Goal: Transaction & Acquisition: Purchase product/service

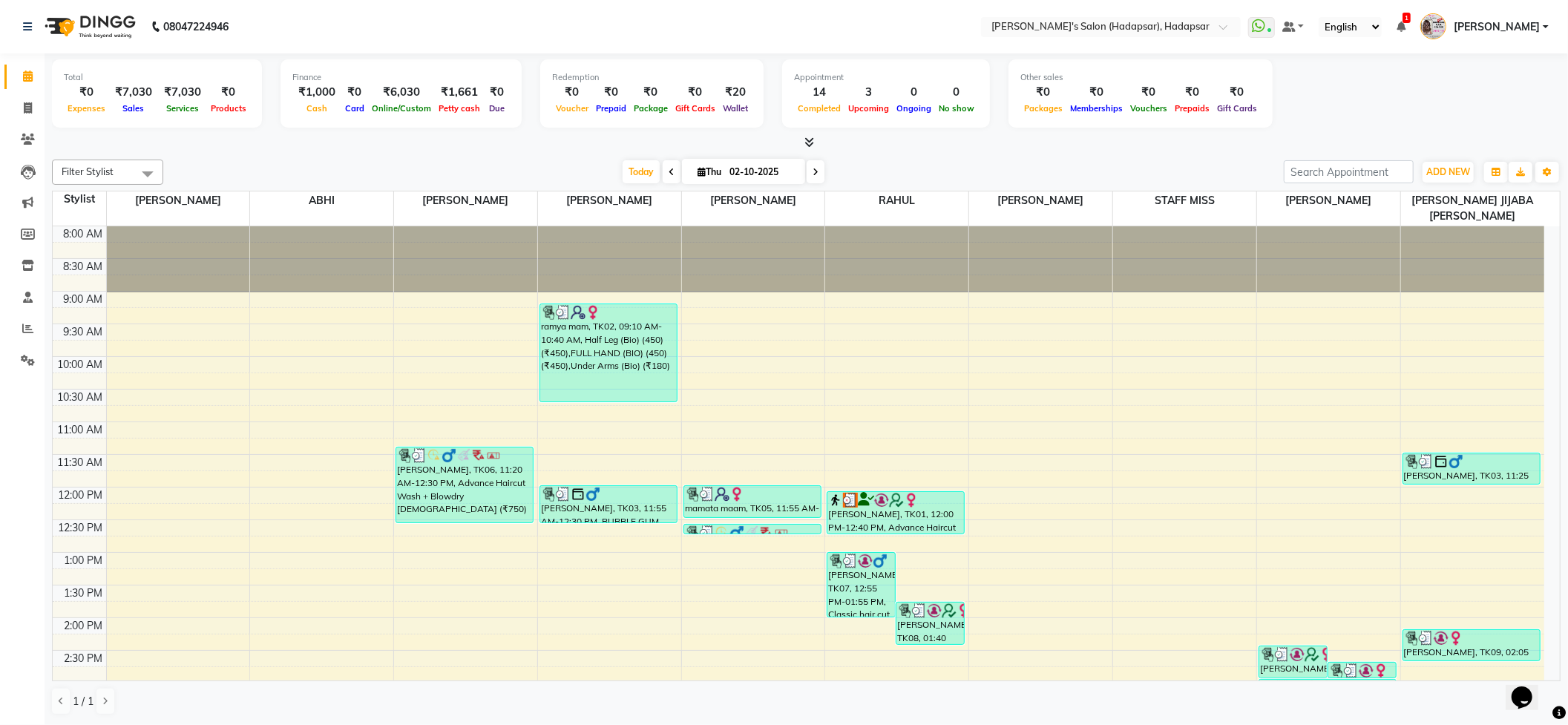
click at [280, 158] on div "Filter Stylist Select All PAVAN ABHI [PERSON_NAME] [PERSON_NAME] PRIYA [PERSON_…" at bounding box center [805, 437] width 1508 height 568
click at [1097, 33] on input "text" at bounding box center [1096, 28] width 216 height 15
click at [1097, 120] on div "Other sales ₹0 Packages ₹0 Memberships ₹0 Vouchers ₹0 Prepaids ₹0 Gift Cards" at bounding box center [1140, 93] width 264 height 68
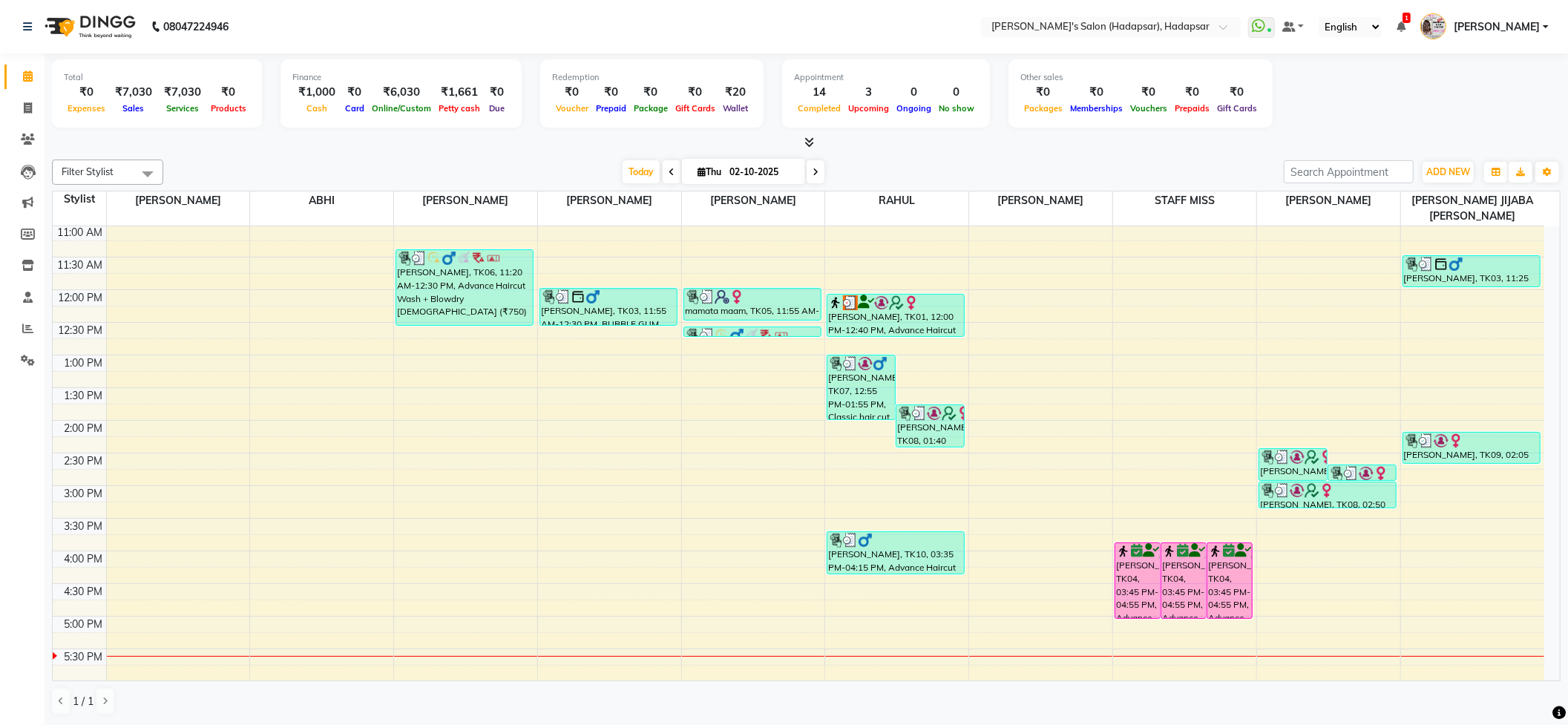
click at [1077, 149] on div at bounding box center [805, 143] width 1508 height 16
drag, startPoint x: 1077, startPoint y: 149, endPoint x: 1117, endPoint y: 155, distance: 40.4
click at [1117, 155] on div "Total ₹0 Expenses ₹7,030 Sales ₹7,030 Services ₹0 Products Finance ₹1,000 Cash …" at bounding box center [806, 389] width 1523 height 672
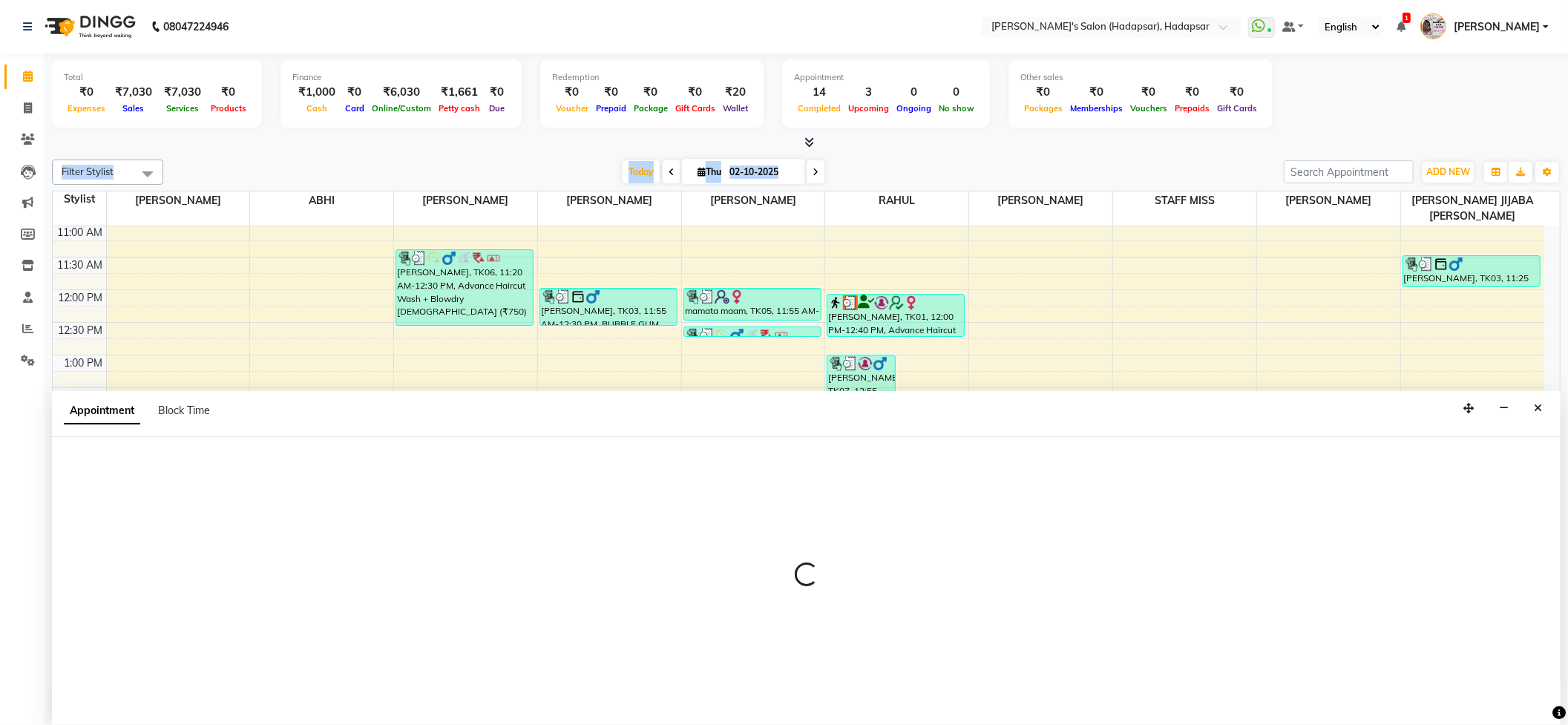
scroll to position [1, 0]
select select "12670"
select select "tentative"
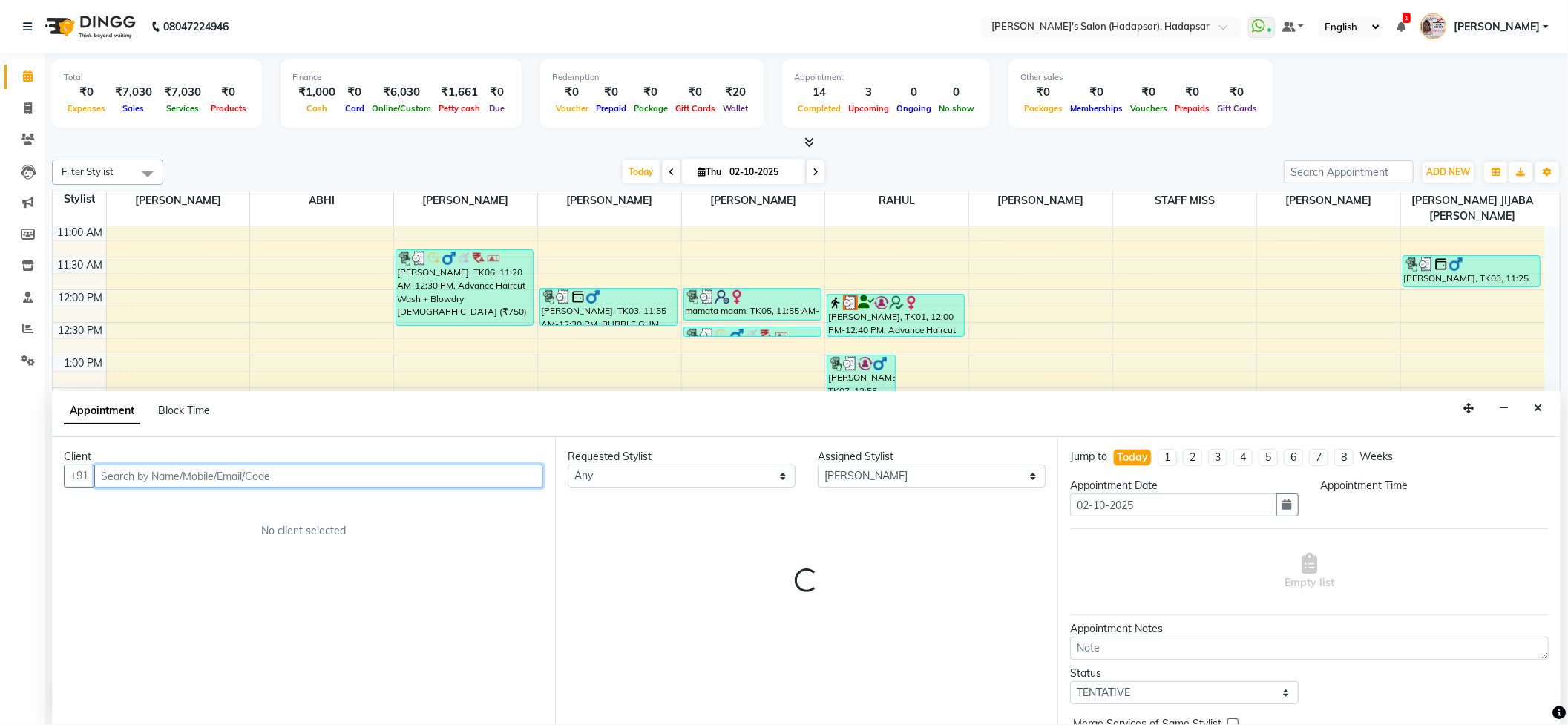
select select "840"
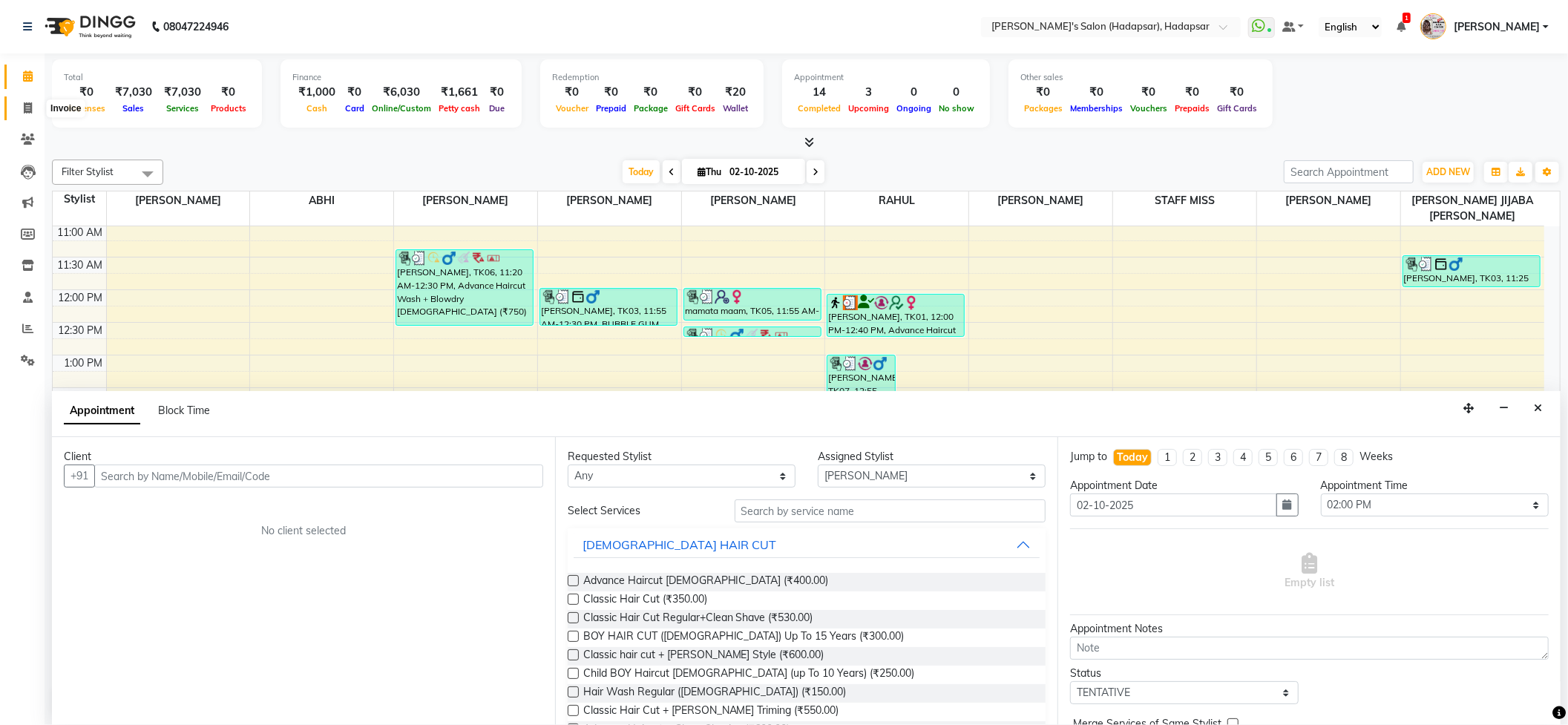
click at [33, 100] on span at bounding box center [28, 108] width 26 height 17
select select "108"
select select "service"
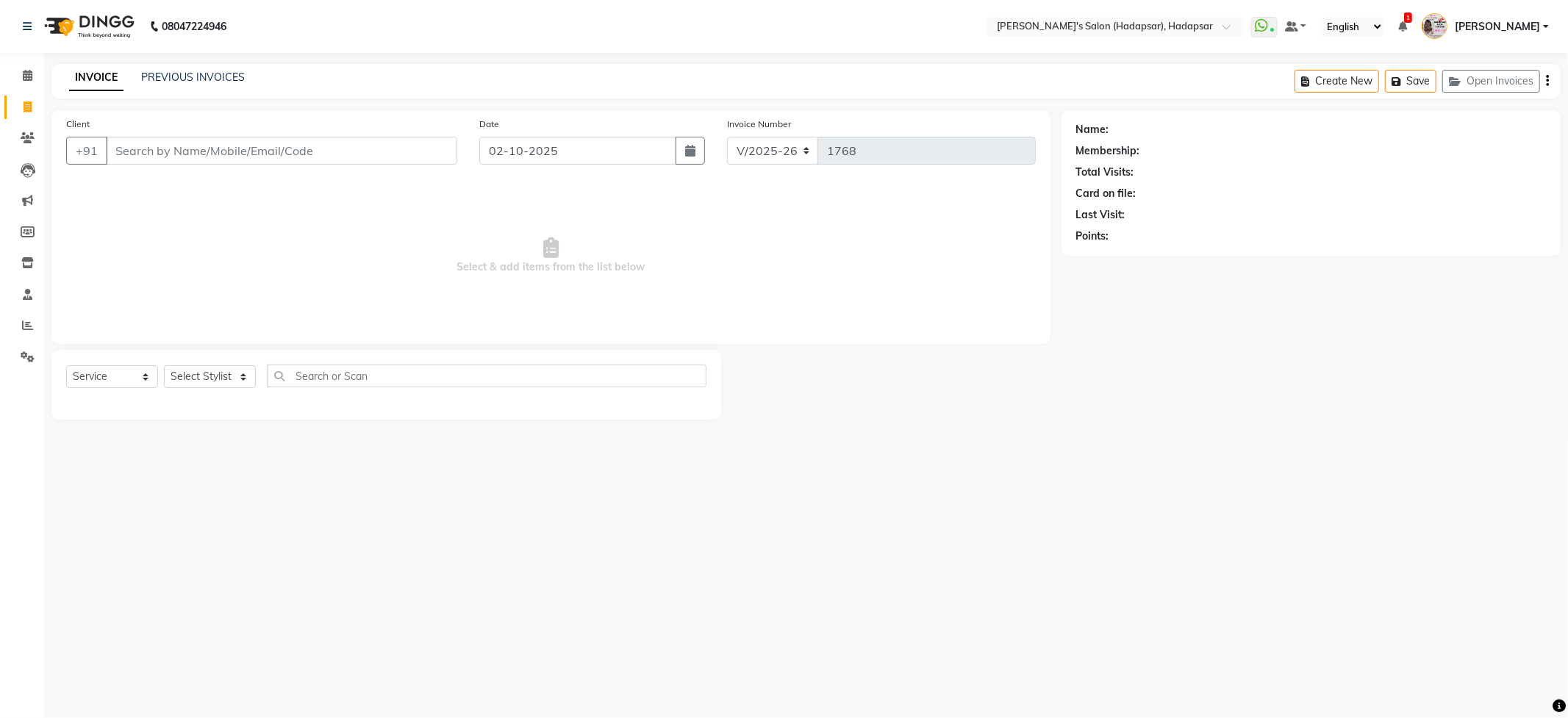
click at [165, 144] on input "Client" at bounding box center [281, 150] width 351 height 28
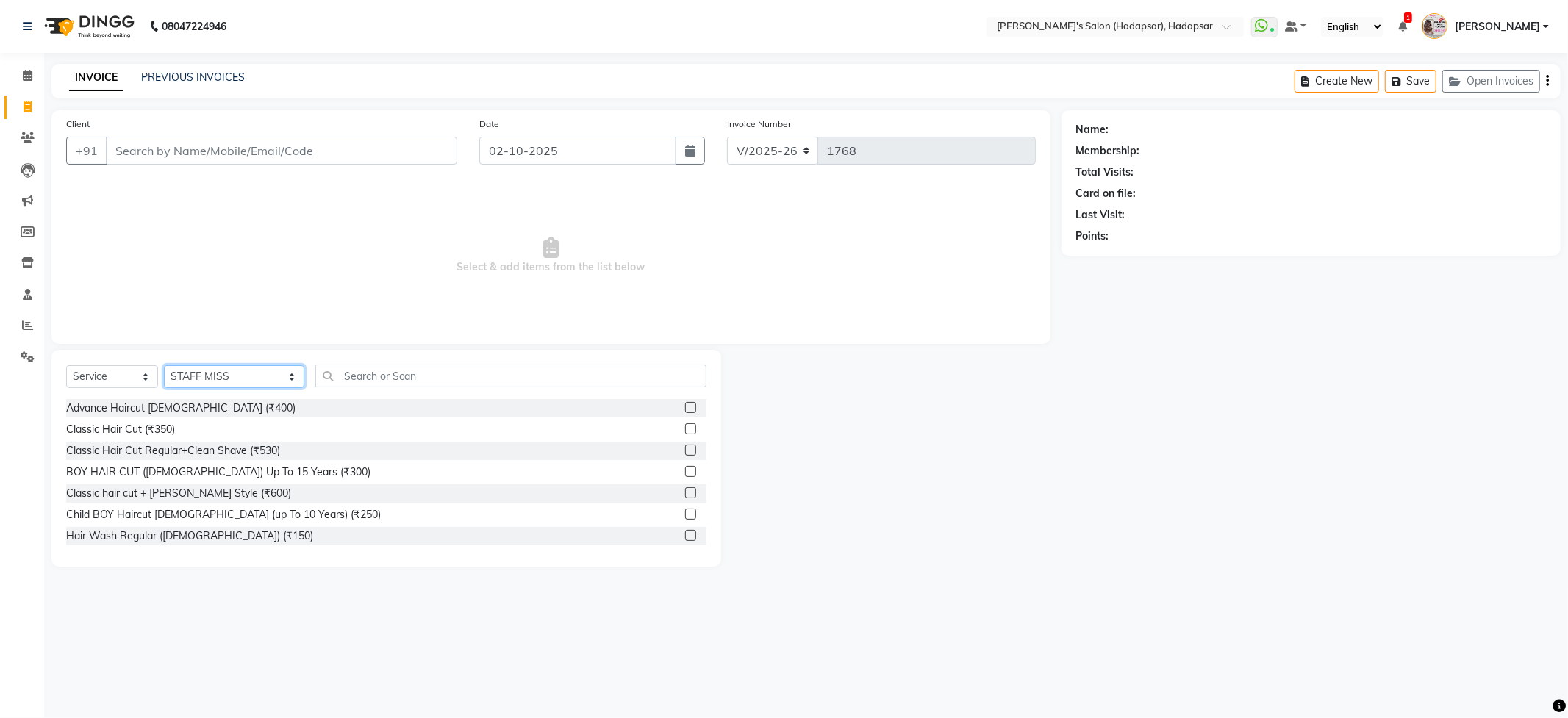
click at [217, 380] on select "Select Stylist ABHI [PERSON_NAME] [PERSON_NAME] MANAGER [PERSON_NAME] PRIYA [PE…" at bounding box center [234, 376] width 140 height 23
select select "6965"
click at [164, 365] on select "Select Stylist ABHI [PERSON_NAME] [PERSON_NAME] MANAGER [PERSON_NAME] PRIYA [PE…" at bounding box center [234, 376] width 140 height 23
click at [351, 380] on input "text" at bounding box center [510, 376] width 391 height 23
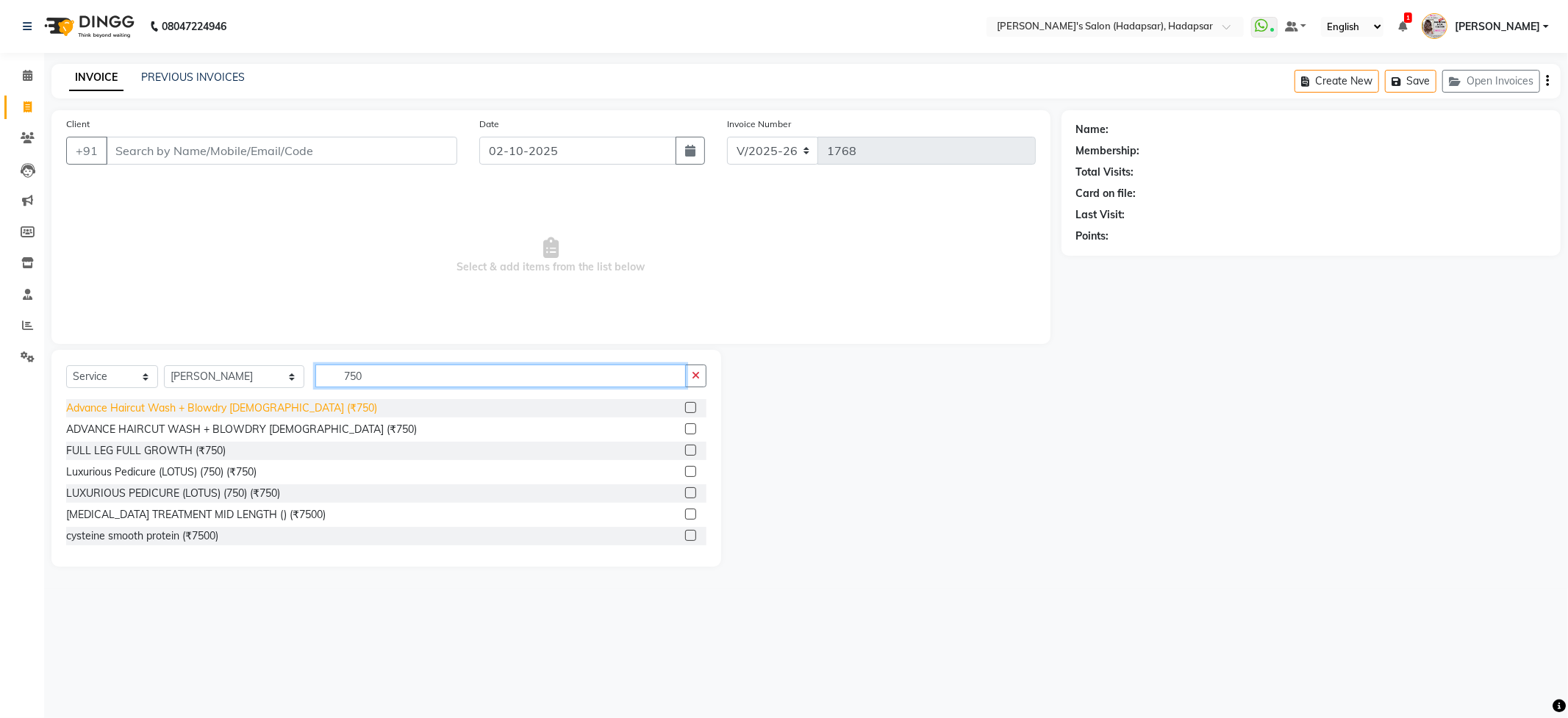
type input "750"
click at [285, 404] on div "Advance Haircut Wash + Blowdry [DEMOGRAPHIC_DATA] (₹750)" at bounding box center [221, 408] width 310 height 16
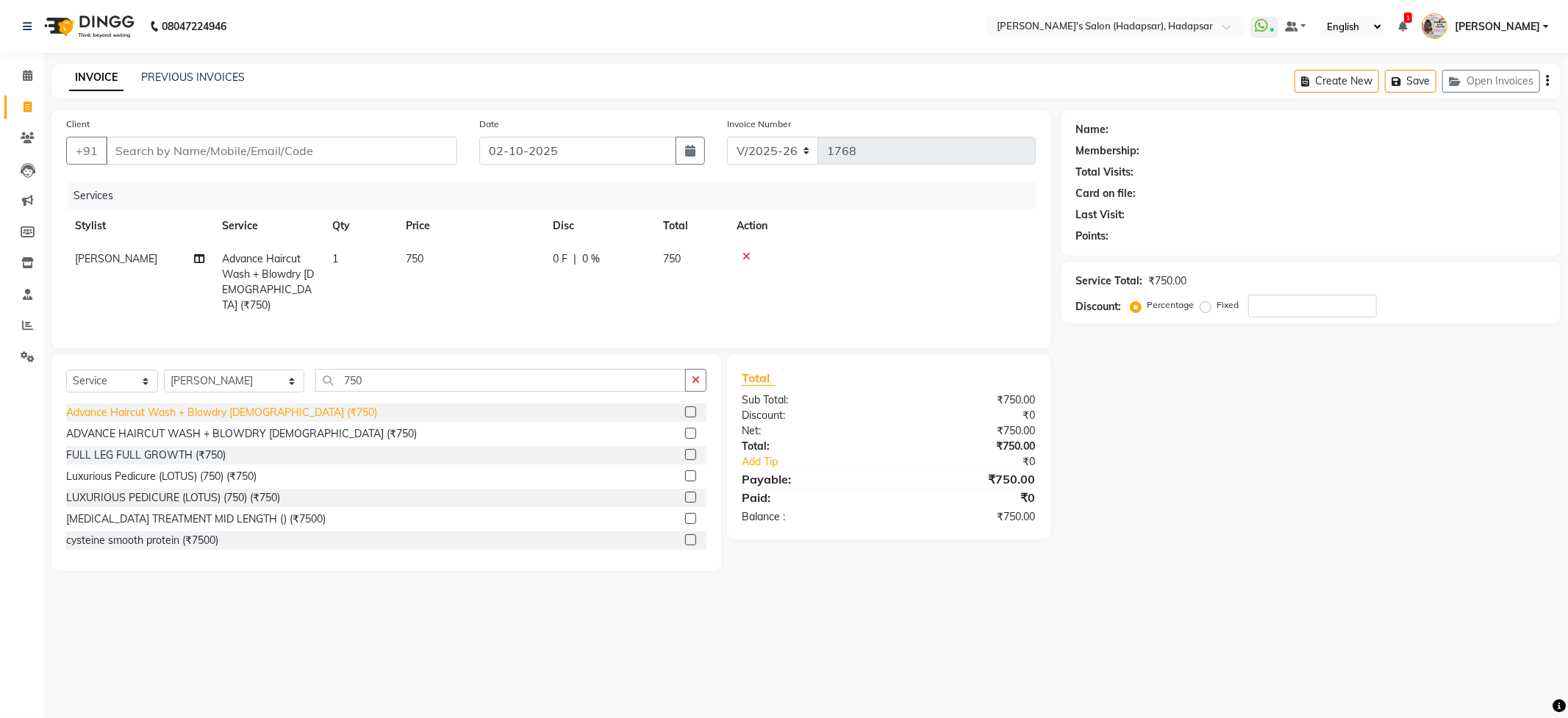
click at [285, 410] on div "Advance Haircut Wash + Blowdry [DEMOGRAPHIC_DATA] (₹750)" at bounding box center [221, 413] width 310 height 16
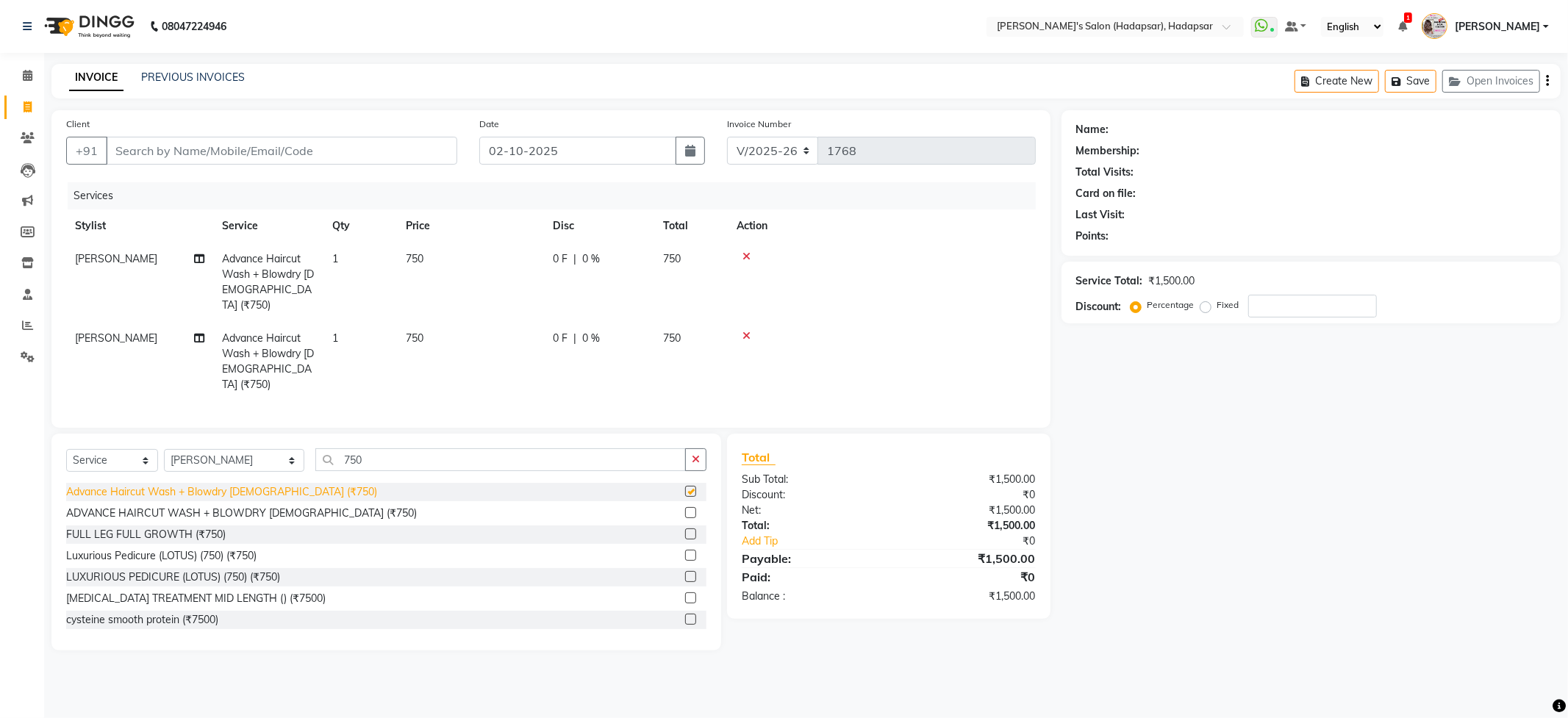
checkbox input "false"
click at [318, 448] on input "750" at bounding box center [500, 459] width 370 height 23
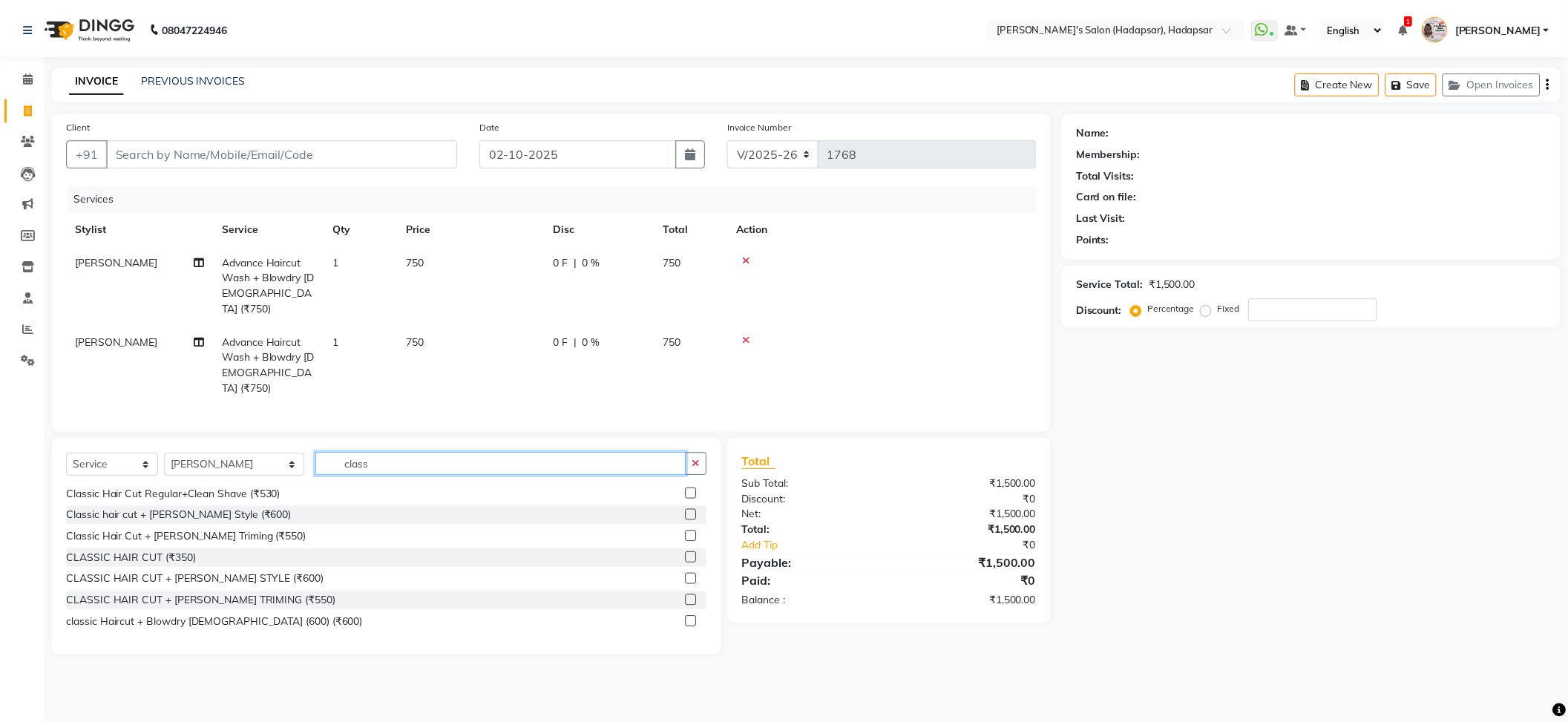
scroll to position [45, 0]
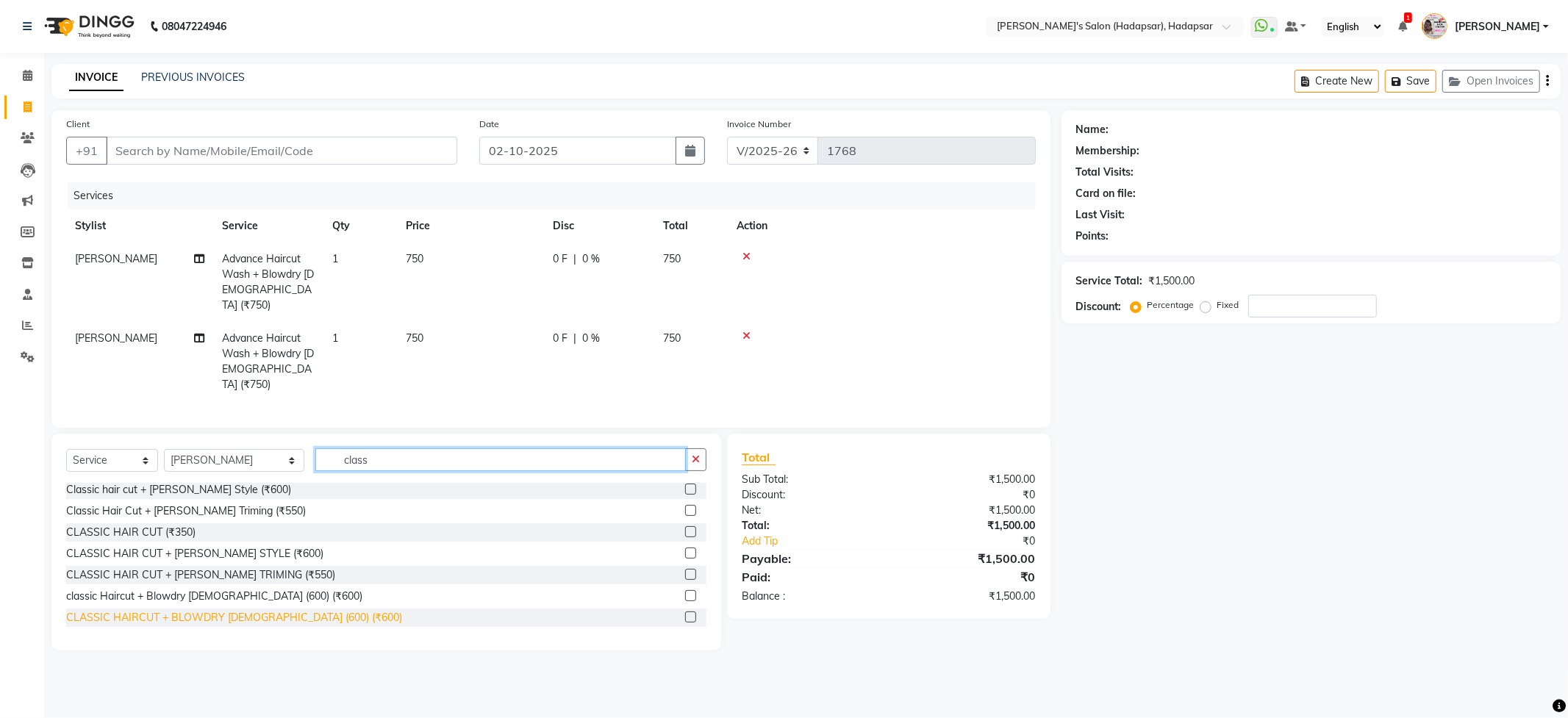
type input "class"
click at [248, 610] on div "CLASSIC HAIRCUT + BLOWDRY [DEMOGRAPHIC_DATA] (600) (₹600)" at bounding box center [234, 618] width 336 height 16
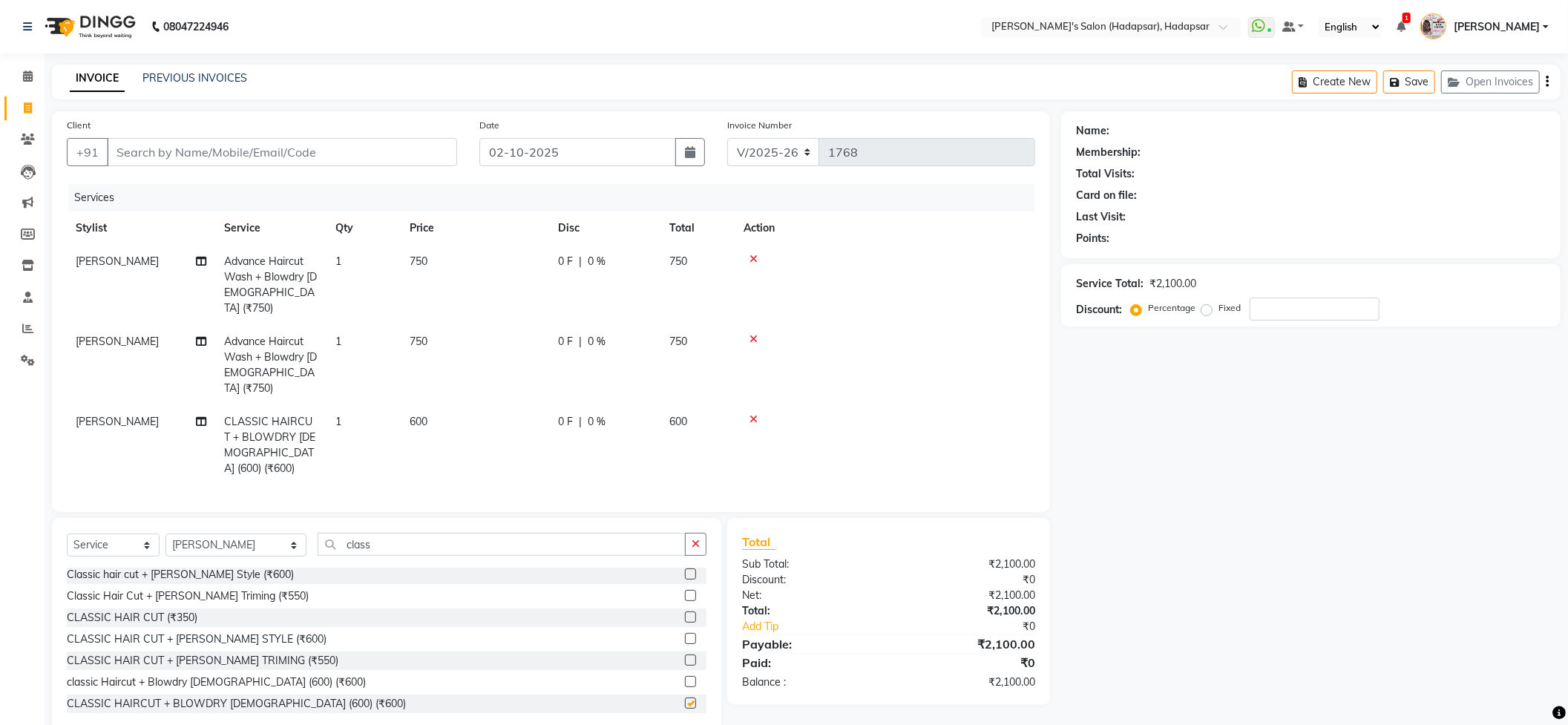
checkbox input "false"
click at [1198, 568] on div "Name: Membership: Total Visits: Card on file: Last Visit: Points: Service Total…" at bounding box center [1315, 423] width 510 height 626
click at [350, 533] on input "class" at bounding box center [501, 544] width 368 height 23
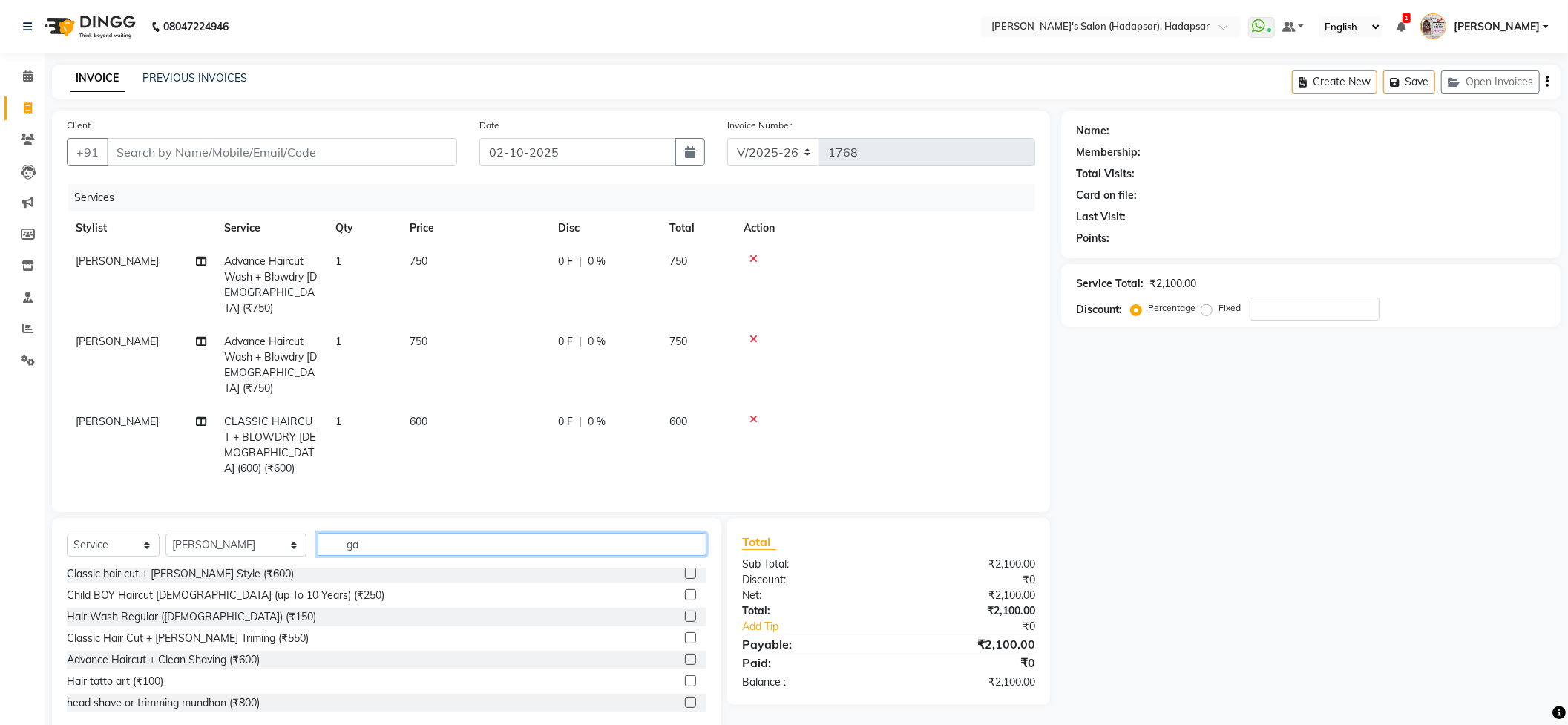
scroll to position [0, 0]
type input "g"
type input "450"
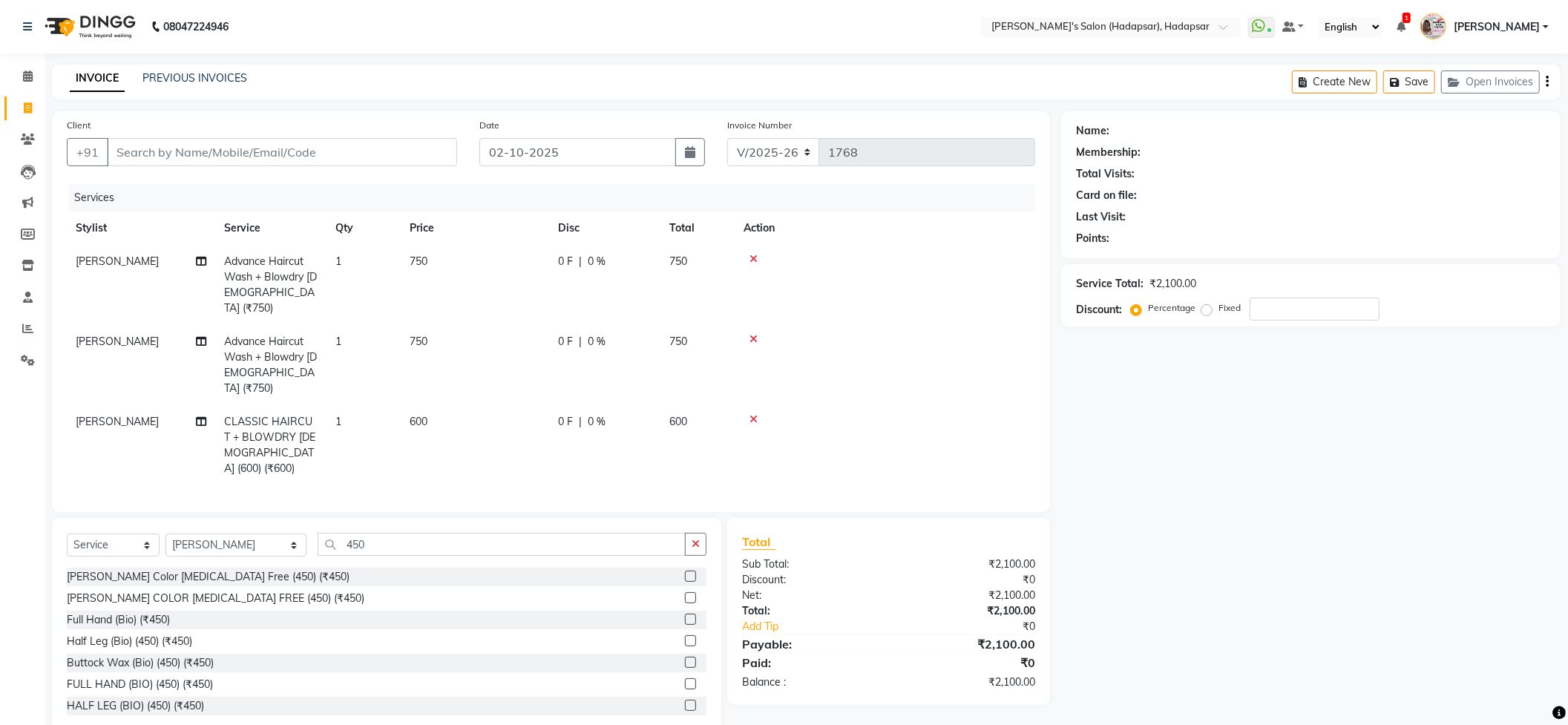
click at [152, 612] on div "Full Hand (Bio) (₹450)" at bounding box center [118, 620] width 103 height 16
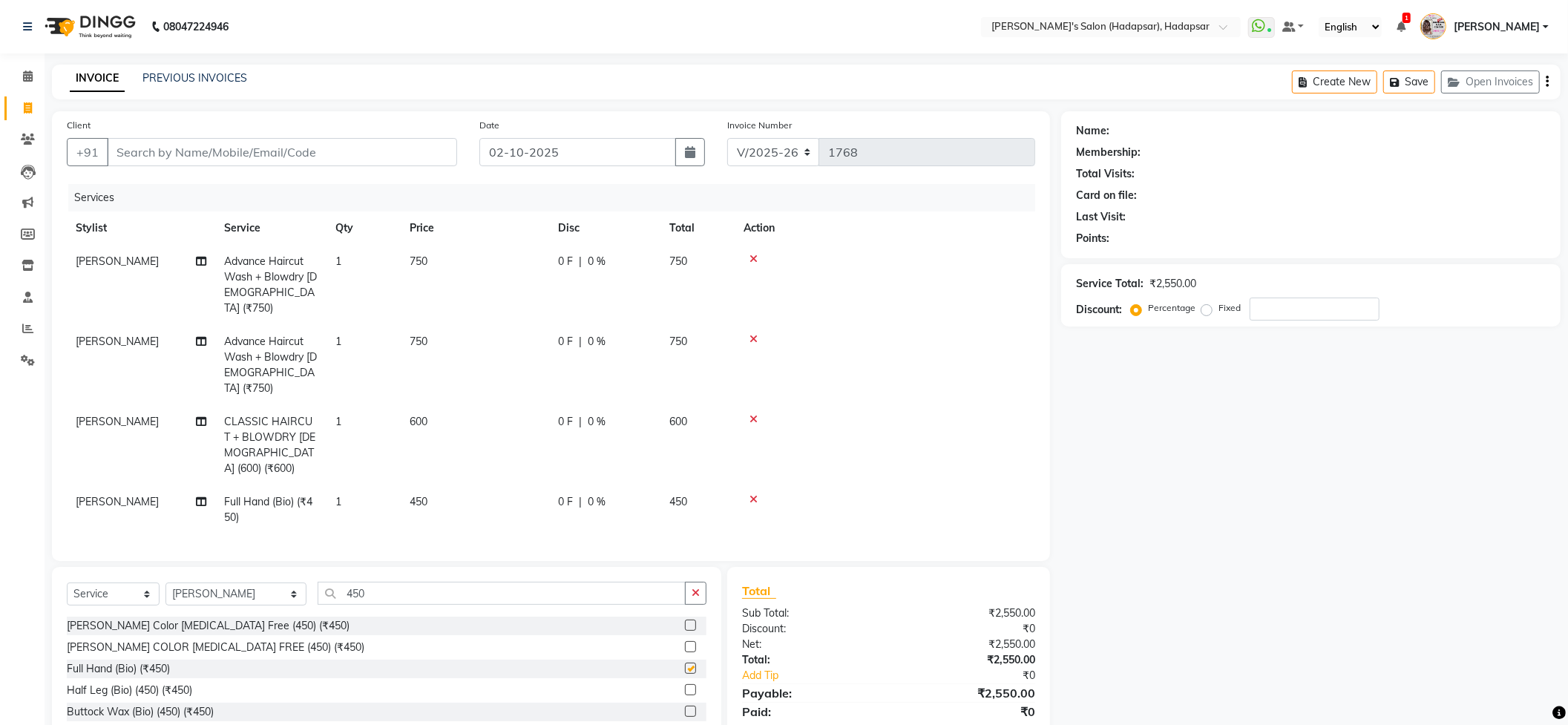
checkbox input "false"
click at [317, 582] on input "450" at bounding box center [501, 593] width 368 height 23
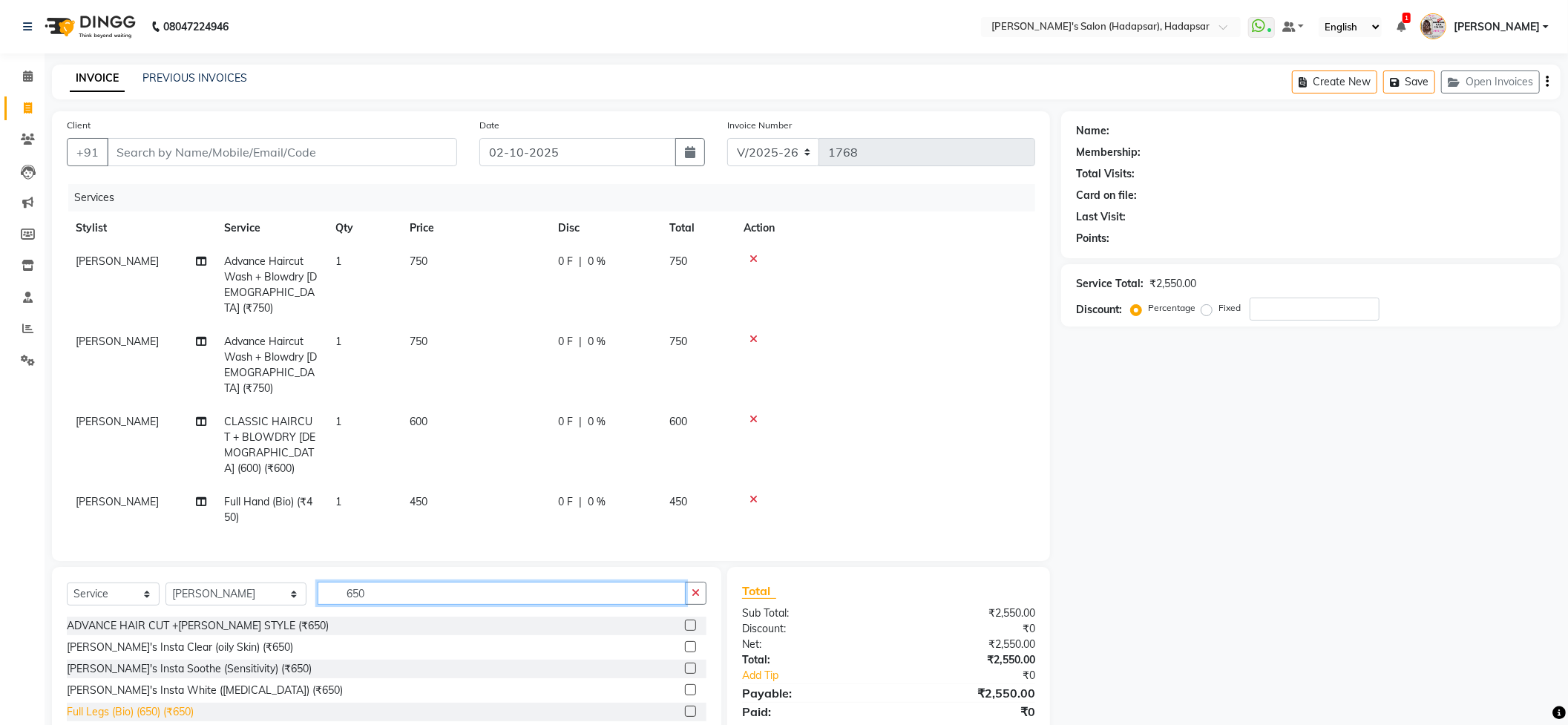
type input "650"
click at [175, 704] on div "Full Legs (Bio) (650) (₹650)" at bounding box center [130, 712] width 127 height 16
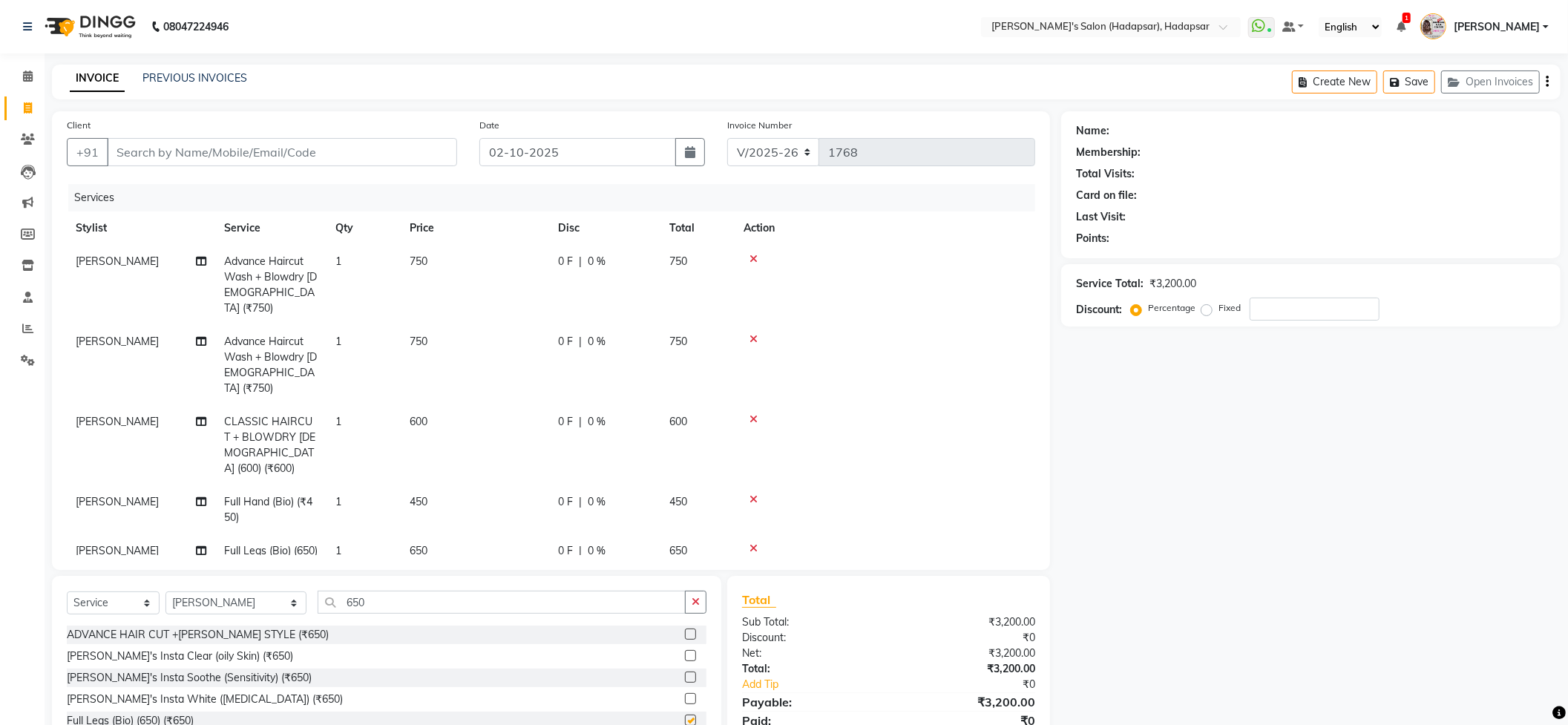
checkbox input "false"
drag, startPoint x: 1274, startPoint y: 540, endPoint x: 1251, endPoint y: 528, distance: 25.9
click at [1274, 536] on div "Name: Membership: Total Visits: Card on file: Last Visit: Points: Service Total…" at bounding box center [1315, 452] width 510 height 684
click at [397, 149] on input "Client" at bounding box center [281, 152] width 350 height 28
type input "9"
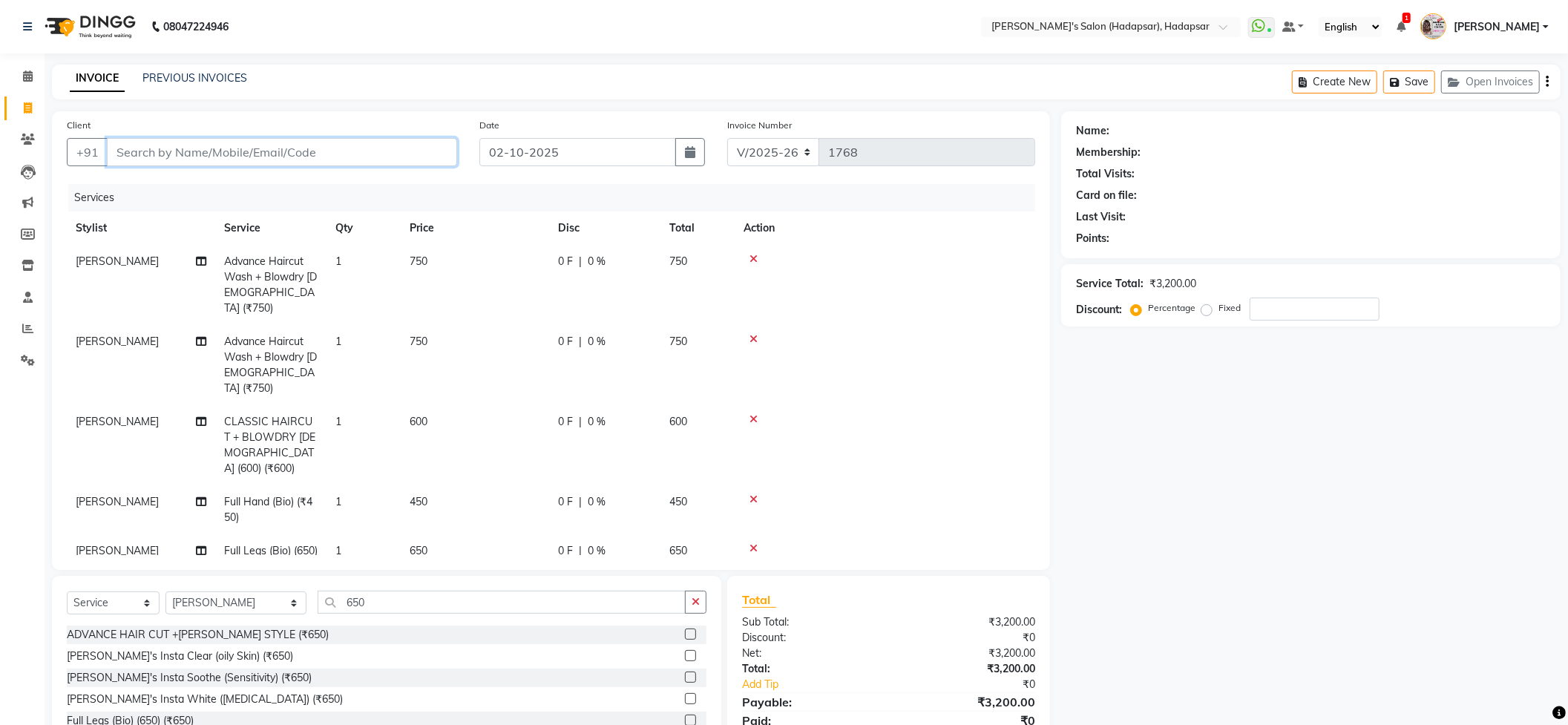
type input "0"
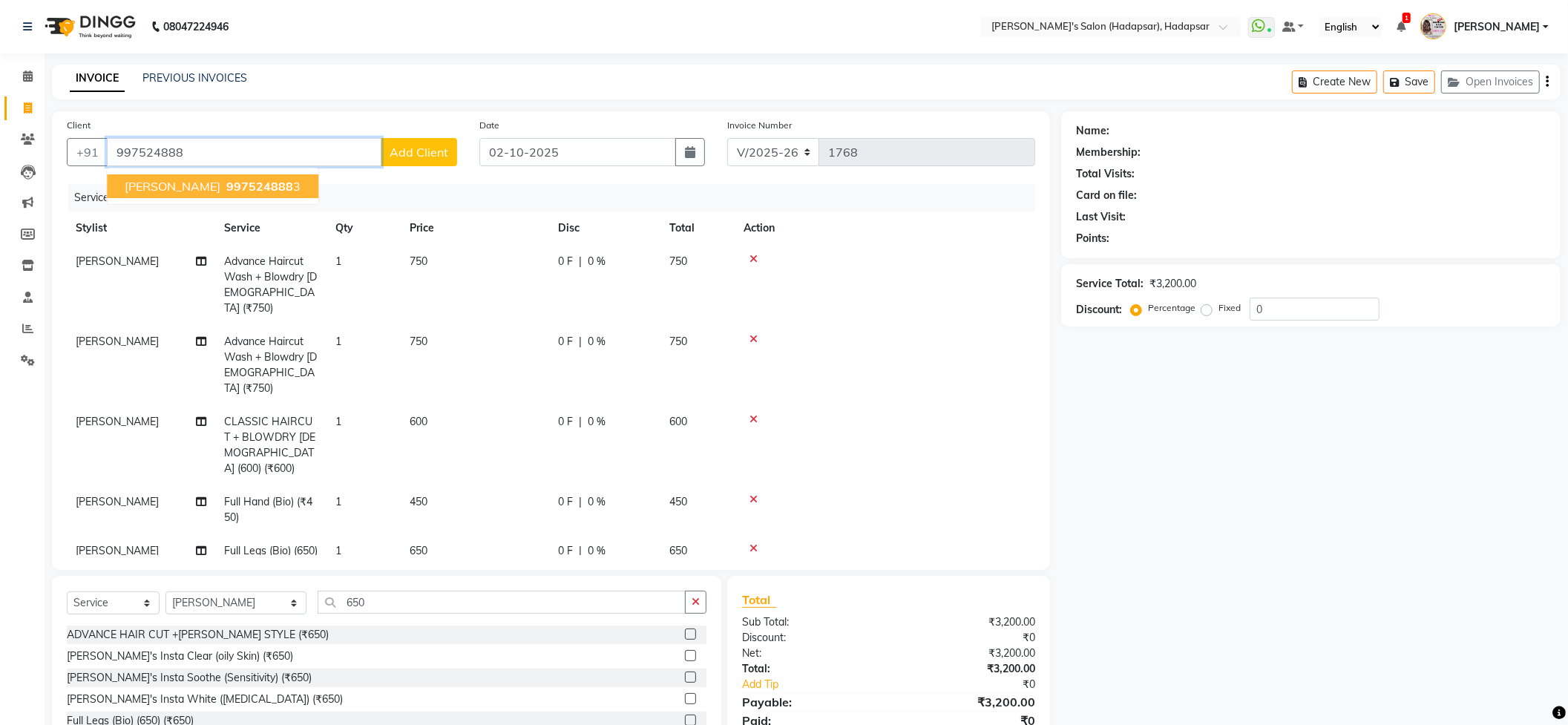
click at [278, 182] on span "997524888" at bounding box center [260, 186] width 67 height 15
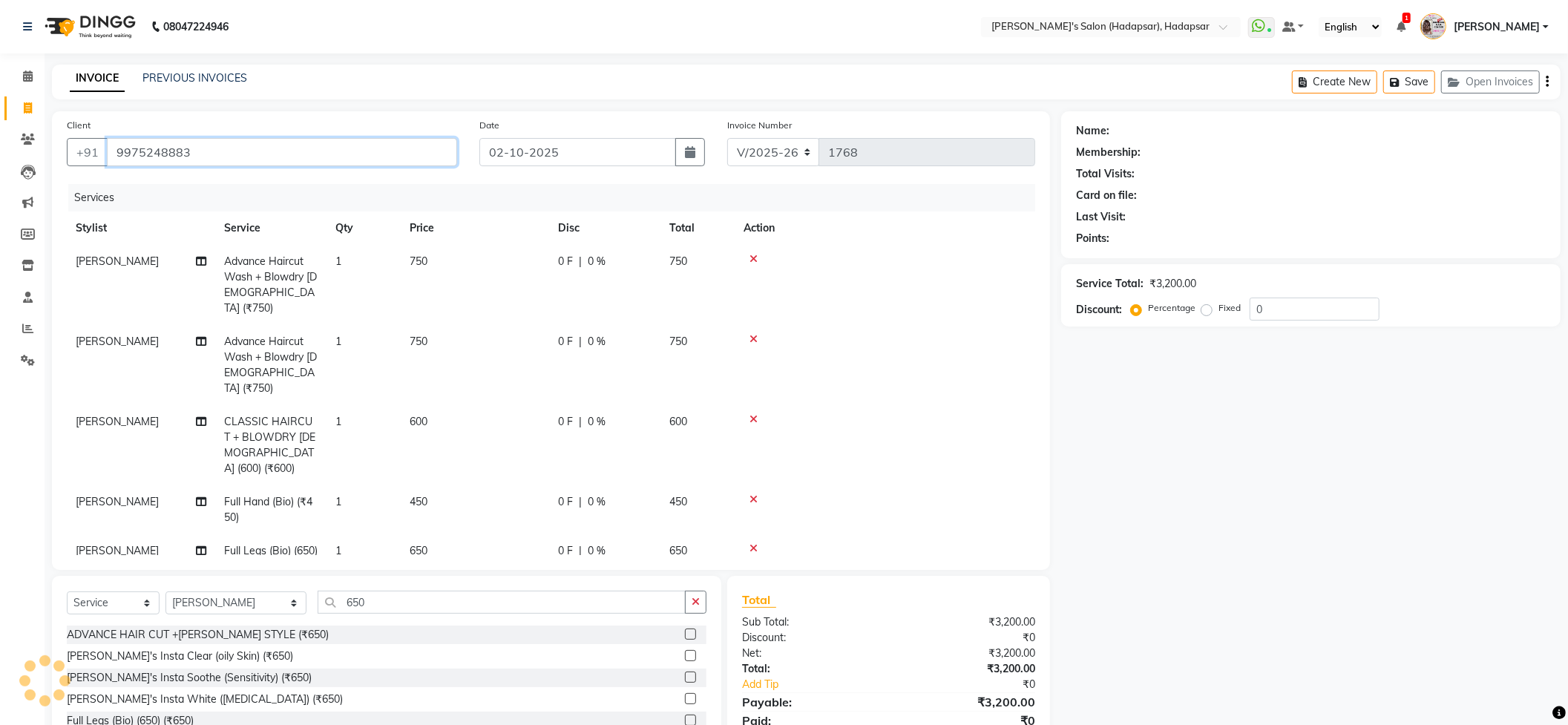
type input "9975248883"
select select "1: Object"
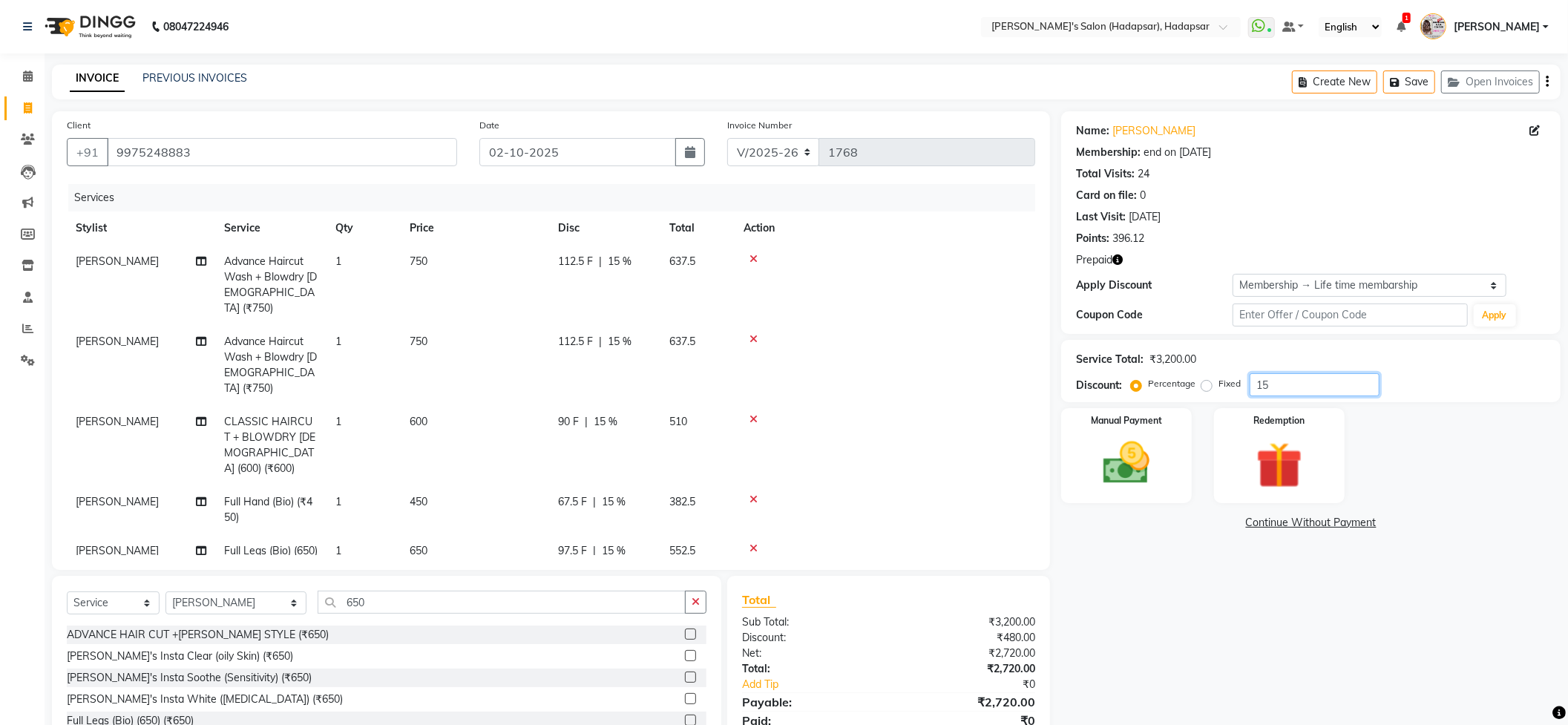
click at [1291, 386] on input "15" at bounding box center [1314, 384] width 130 height 23
type input "1"
click at [1183, 573] on div "Name: [PERSON_NAME] Membership: end on [DATE] Total Visits: 24 Card on file: 0 …" at bounding box center [1315, 452] width 510 height 684
click at [1292, 373] on input "20" at bounding box center [1314, 384] width 130 height 23
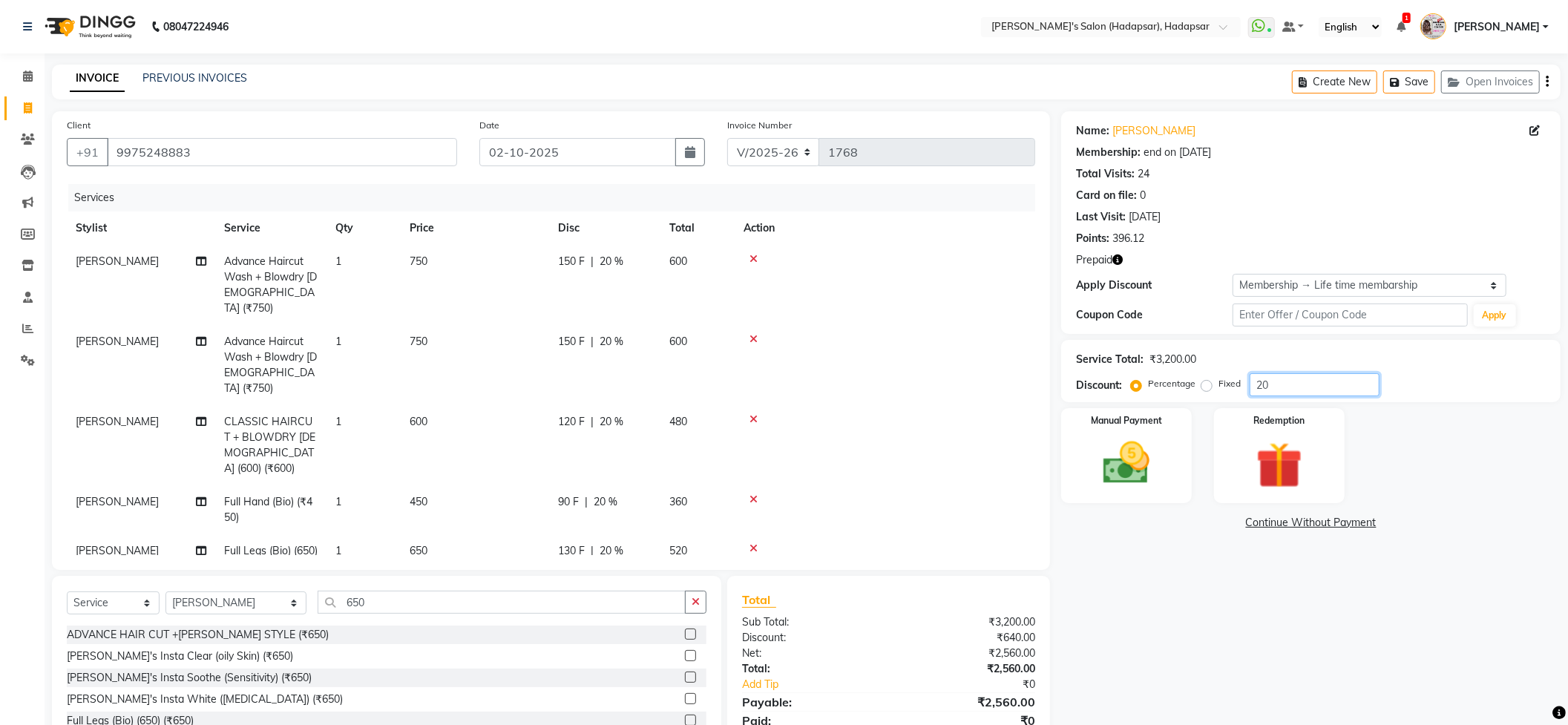
type input "2"
type input "1"
type input "20"
drag, startPoint x: 1152, startPoint y: 624, endPoint x: 1153, endPoint y: 573, distance: 51.0
click at [1152, 621] on div "Name: [PERSON_NAME] Membership: end on [DATE] Total Visits: 24 Card on file: 0 …" at bounding box center [1315, 452] width 510 height 684
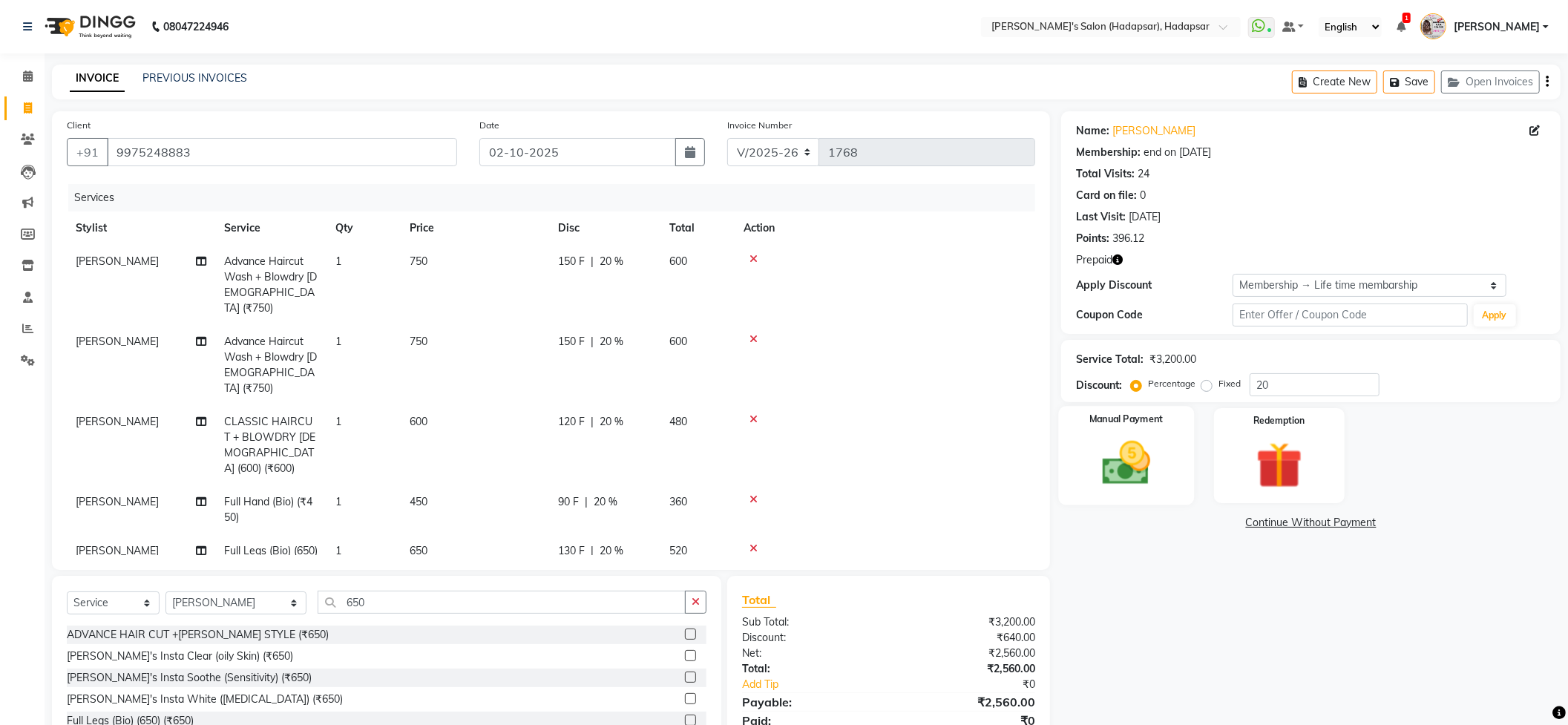
click at [1135, 478] on img at bounding box center [1126, 463] width 79 height 56
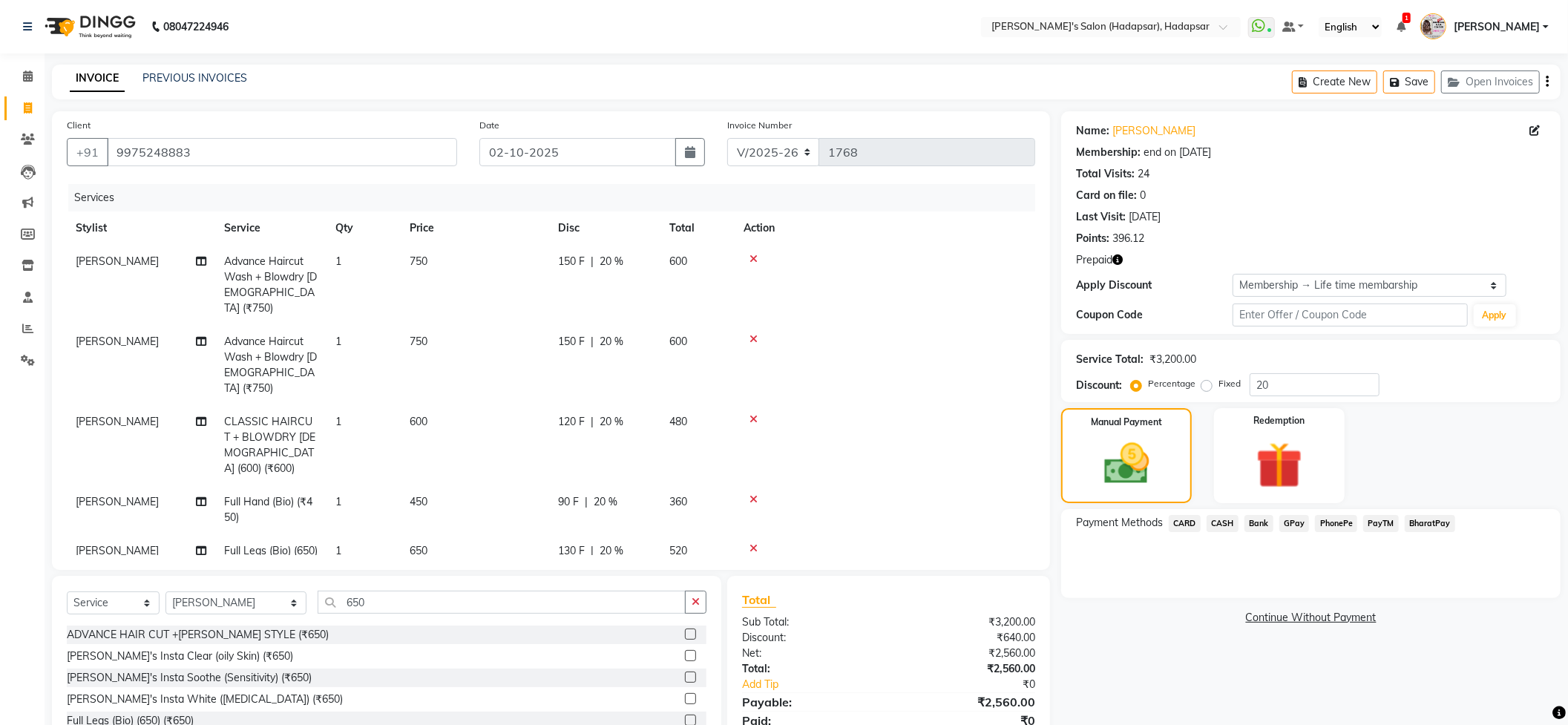
click at [109, 544] on span "[PERSON_NAME]" at bounding box center [117, 550] width 83 height 13
select select "6965"
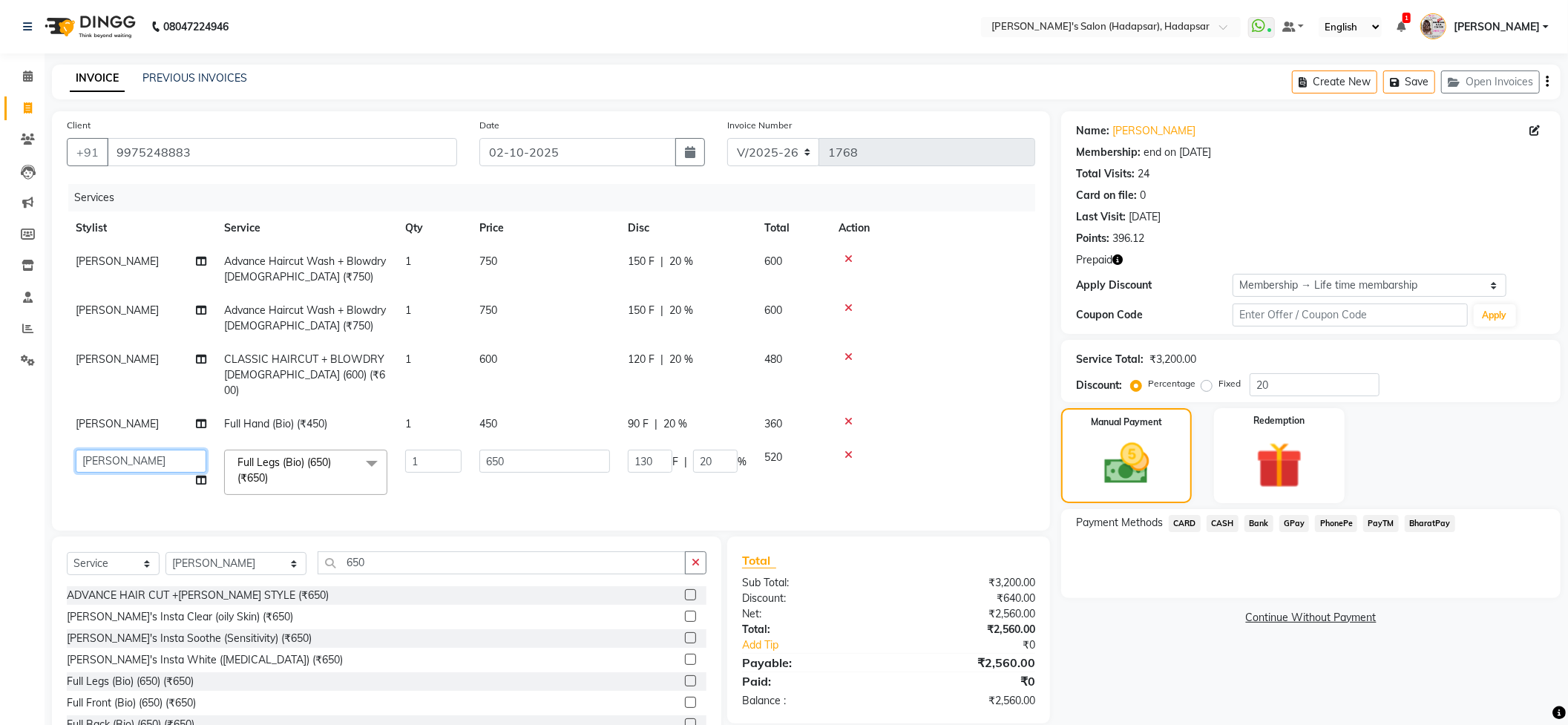
click at [123, 449] on select "[PERSON_NAME] [PERSON_NAME] MANAGER [PERSON_NAME] PRIYA [PERSON_NAME] [PERSON_N…" at bounding box center [141, 460] width 131 height 23
select select "71502"
click at [135, 417] on span "[PERSON_NAME]" at bounding box center [117, 423] width 83 height 13
select select "6965"
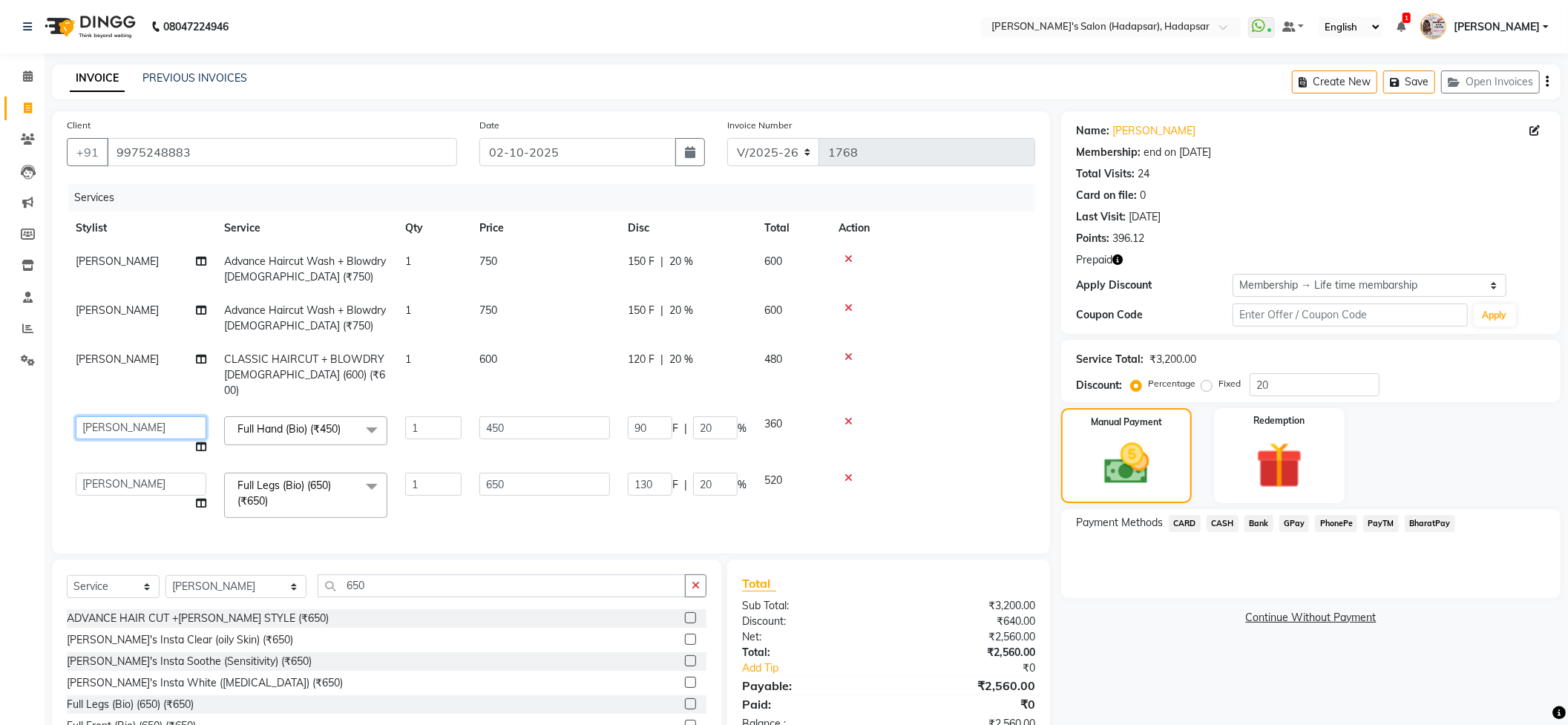
click at [135, 416] on select "[PERSON_NAME] [PERSON_NAME] MANAGER [PERSON_NAME] PRIYA [PERSON_NAME] [PERSON_N…" at bounding box center [141, 427] width 131 height 23
select select "71502"
click at [140, 362] on span "[PERSON_NAME]" at bounding box center [117, 359] width 83 height 13
select select "6965"
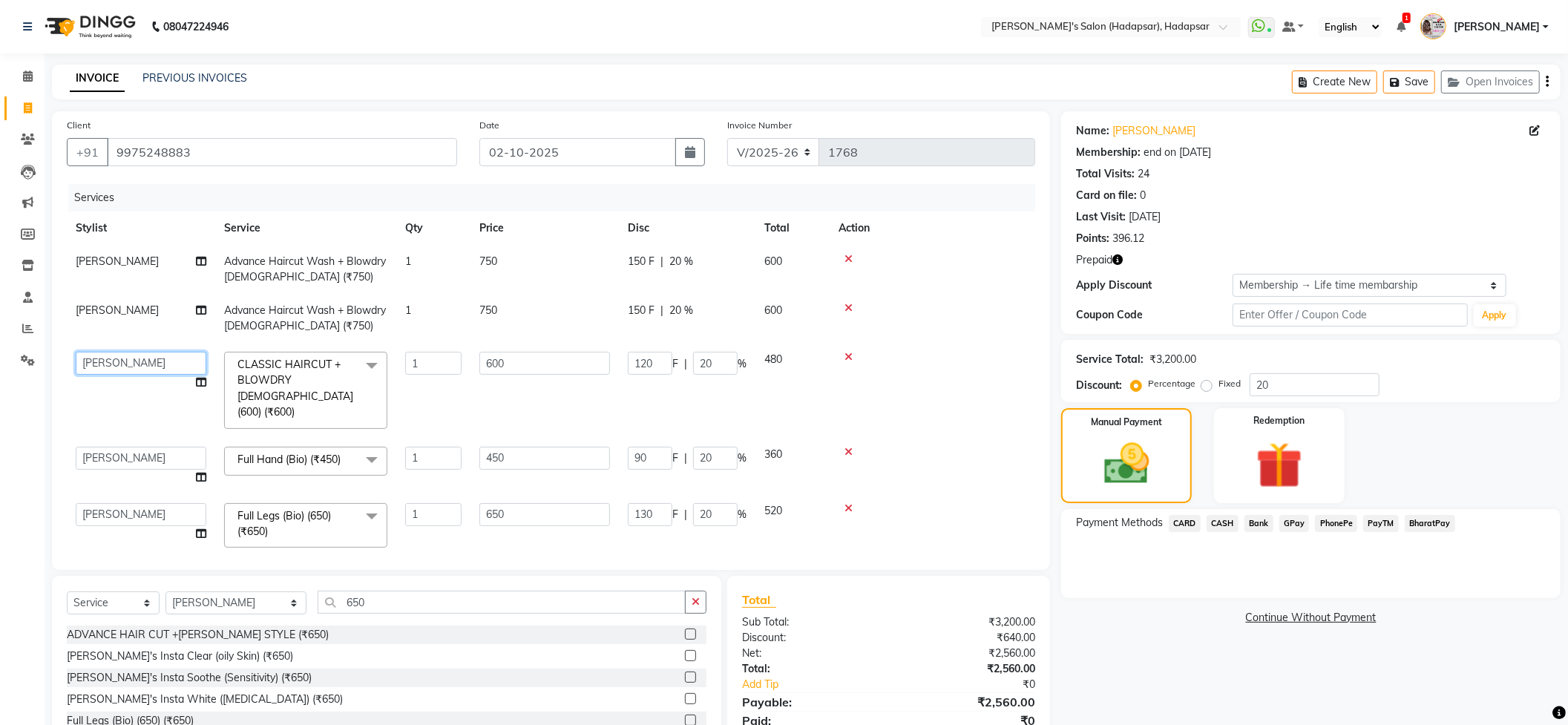
click at [141, 362] on select "[PERSON_NAME] [PERSON_NAME] MANAGER [PERSON_NAME] PRIYA [PERSON_NAME] [PERSON_N…" at bounding box center [141, 362] width 131 height 23
select select "82667"
click at [135, 361] on select "[PERSON_NAME] [PERSON_NAME] MANAGER [PERSON_NAME] PRIYA [PERSON_NAME] [PERSON_N…" at bounding box center [141, 362] width 131 height 23
select select "85655"
click at [132, 306] on span "[PERSON_NAME]" at bounding box center [117, 310] width 83 height 13
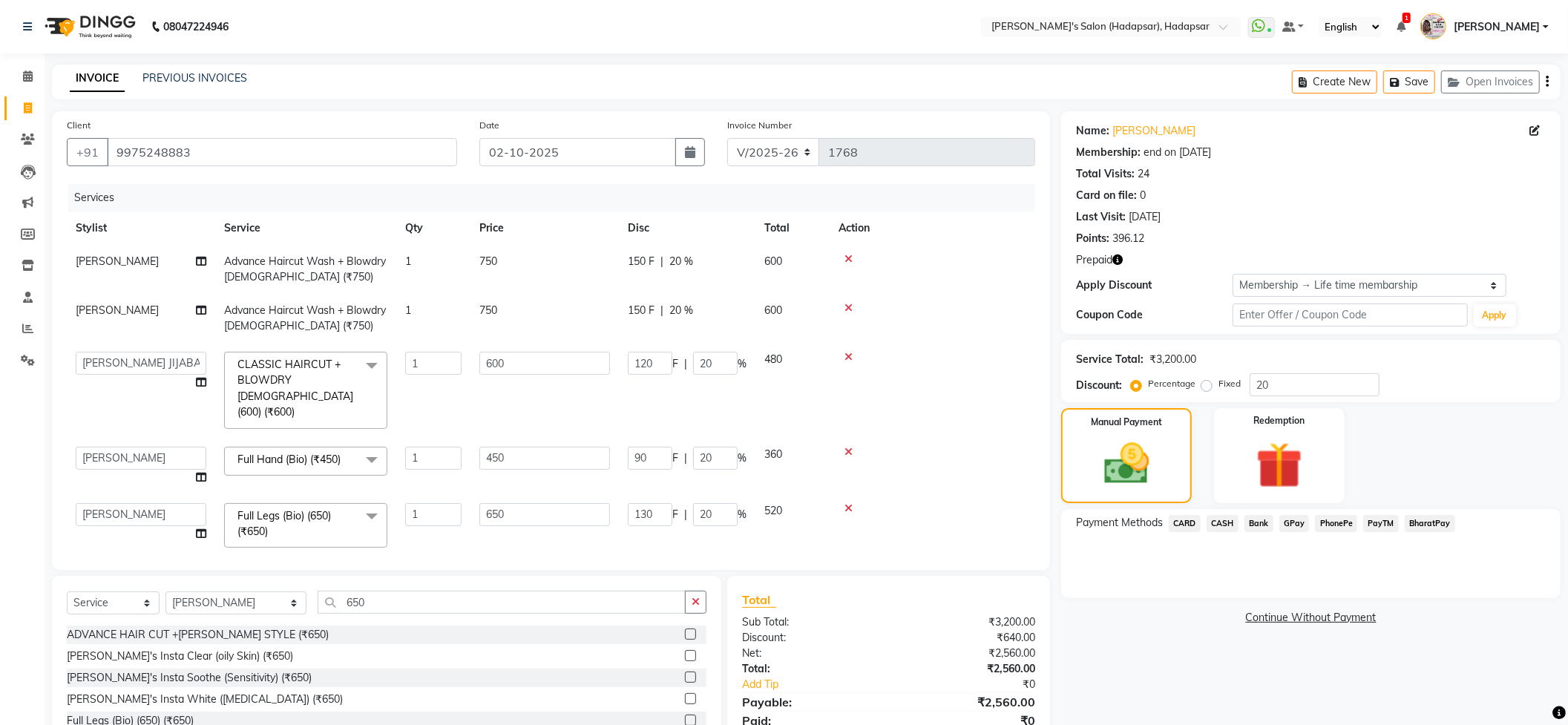
select select "6965"
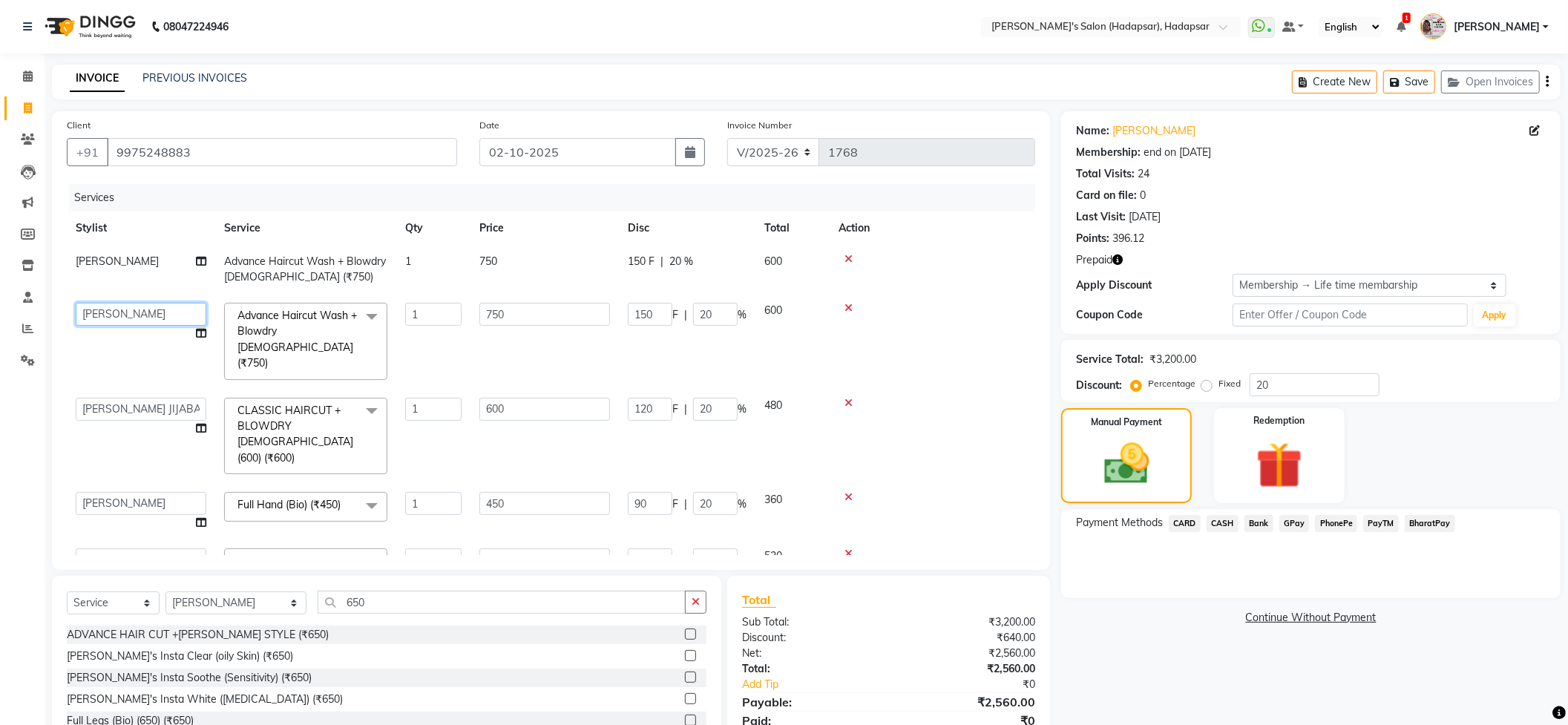
click at [140, 306] on select "[PERSON_NAME] [PERSON_NAME] MANAGER [PERSON_NAME] PRIYA [PERSON_NAME] [PERSON_N…" at bounding box center [141, 314] width 131 height 23
select select "82667"
click at [187, 216] on th "Stylist" at bounding box center [141, 228] width 149 height 33
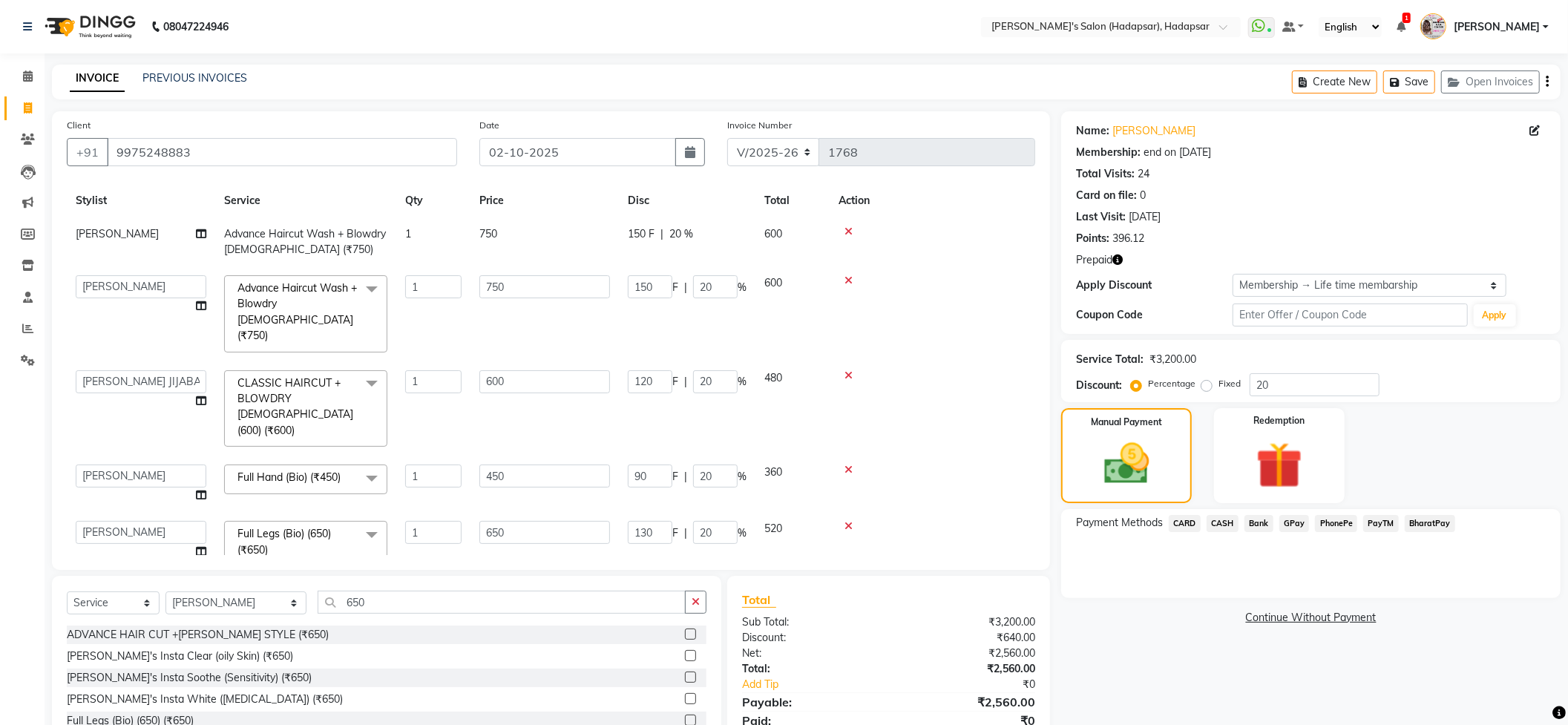
scroll to position [43, 0]
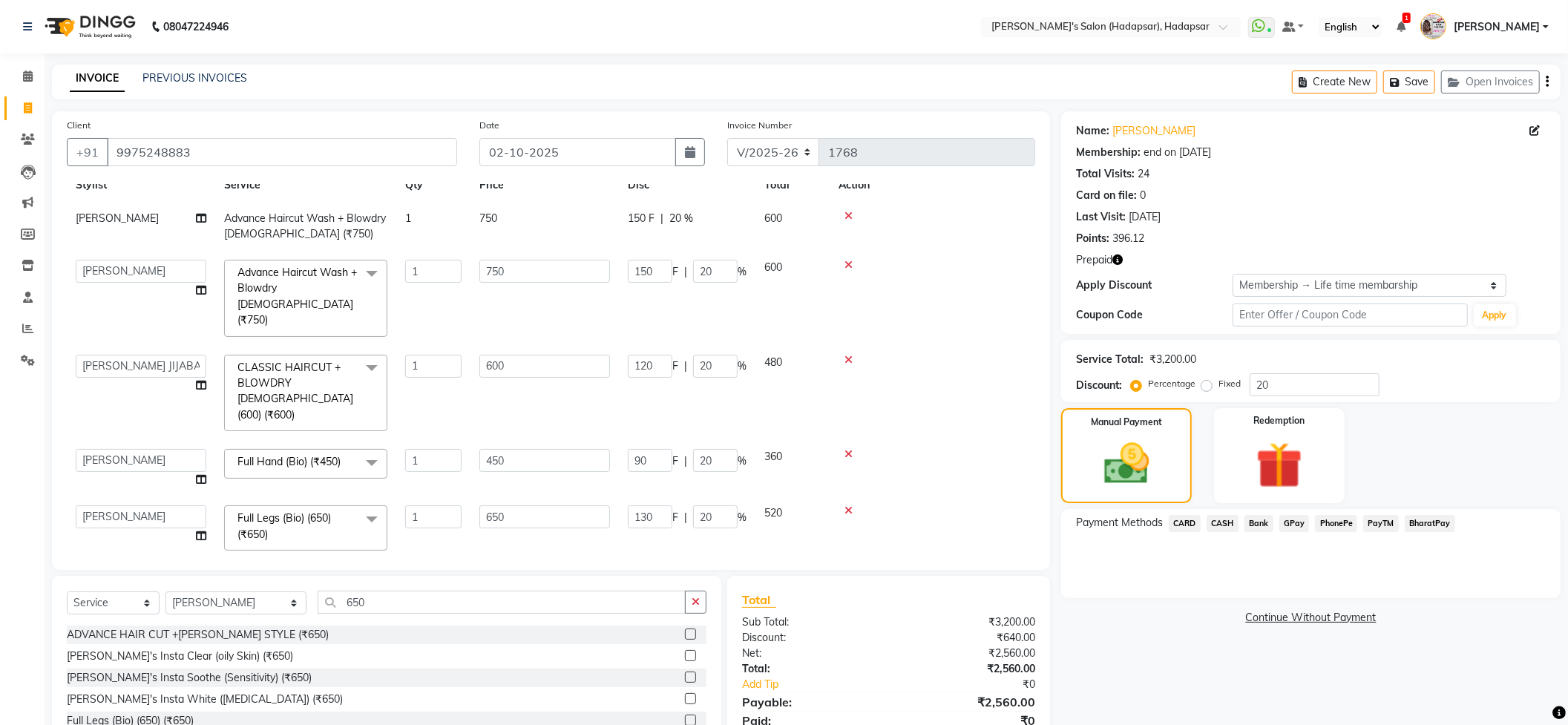
drag, startPoint x: 1129, startPoint y: 591, endPoint x: 1217, endPoint y: 515, distance: 116.3
click at [1132, 589] on div "Payment Methods CARD CASH Bank GPay PhonePe PayTM BharatPay" at bounding box center [1310, 553] width 499 height 89
click at [1331, 524] on span "PhonePe" at bounding box center [1335, 523] width 42 height 17
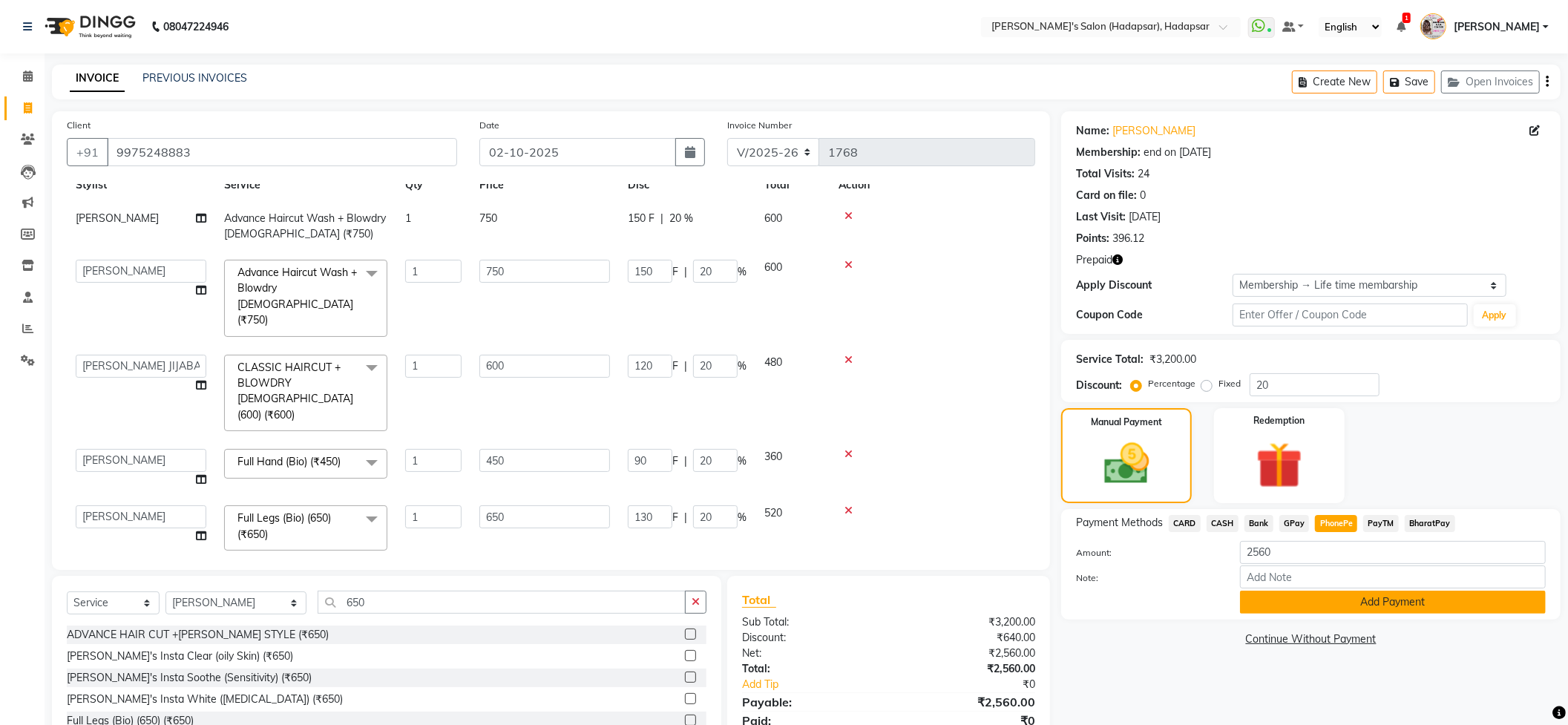
click at [1339, 595] on button "Add Payment" at bounding box center [1392, 602] width 305 height 23
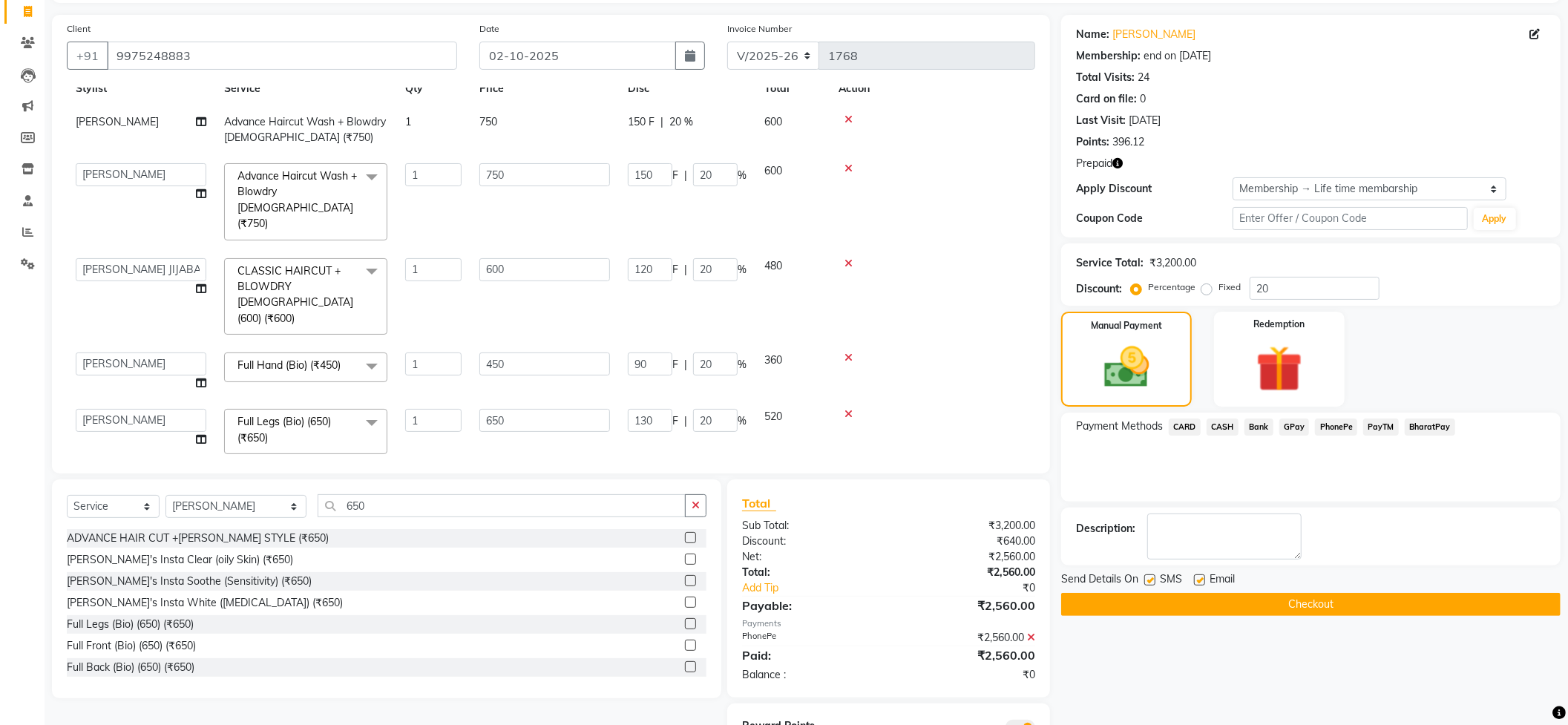
scroll to position [164, 0]
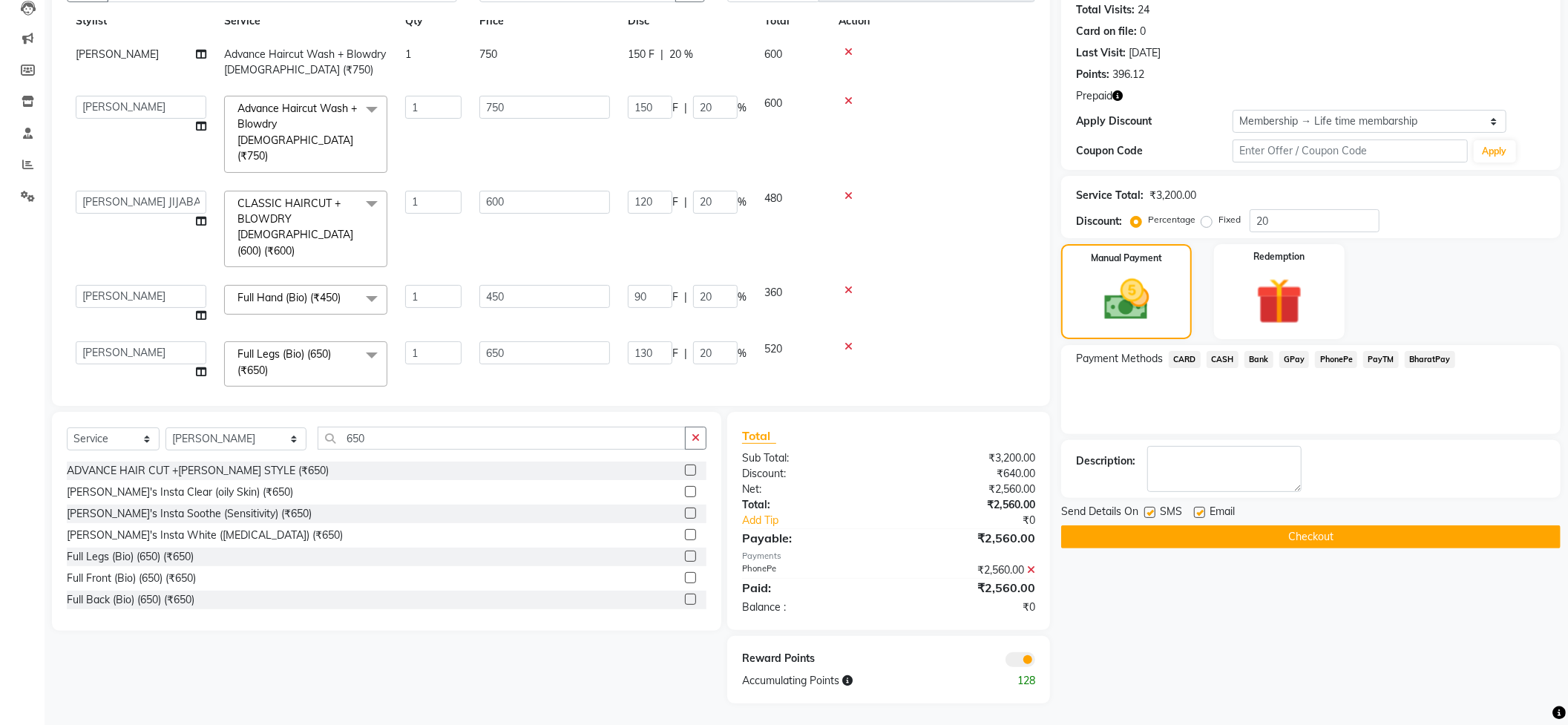
click at [1297, 538] on button "Checkout" at bounding box center [1310, 536] width 499 height 23
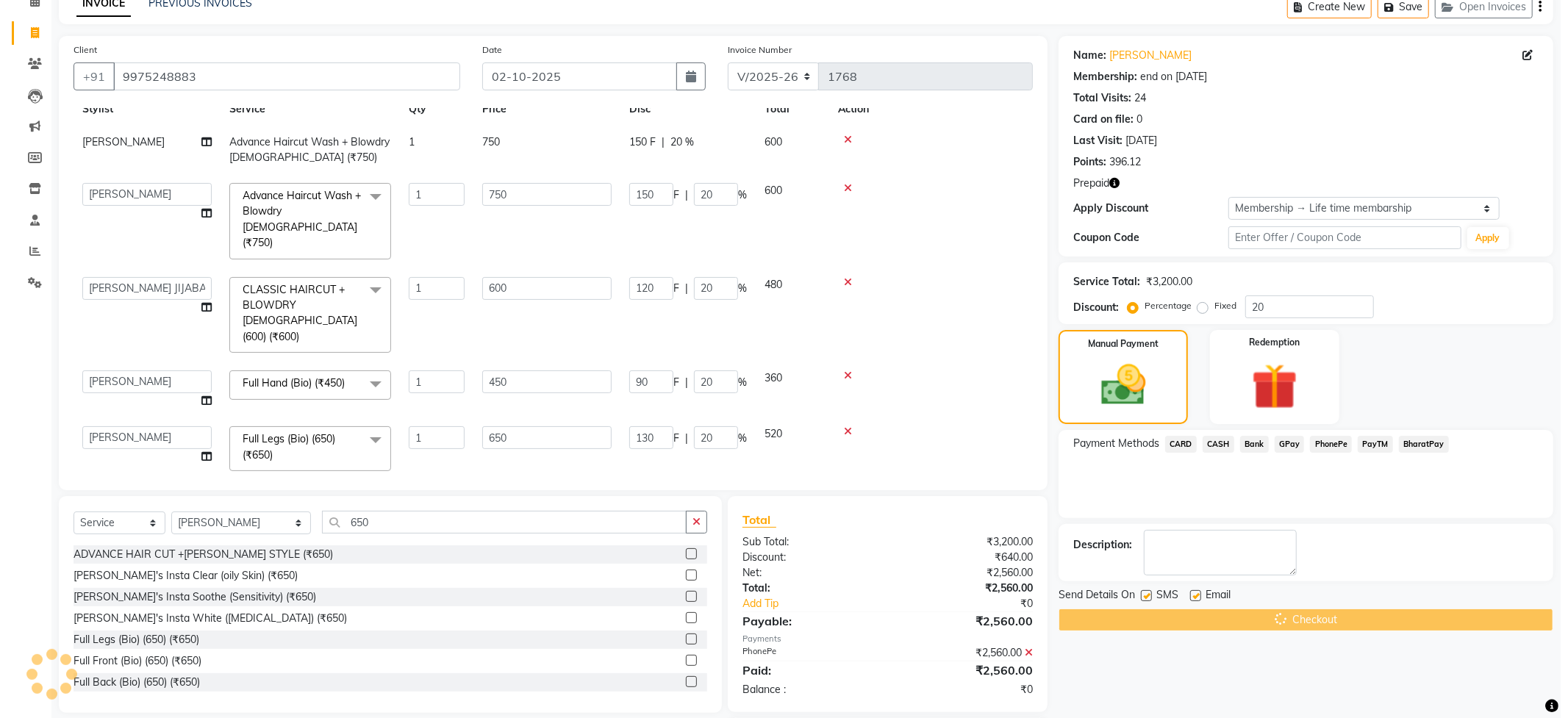
scroll to position [0, 0]
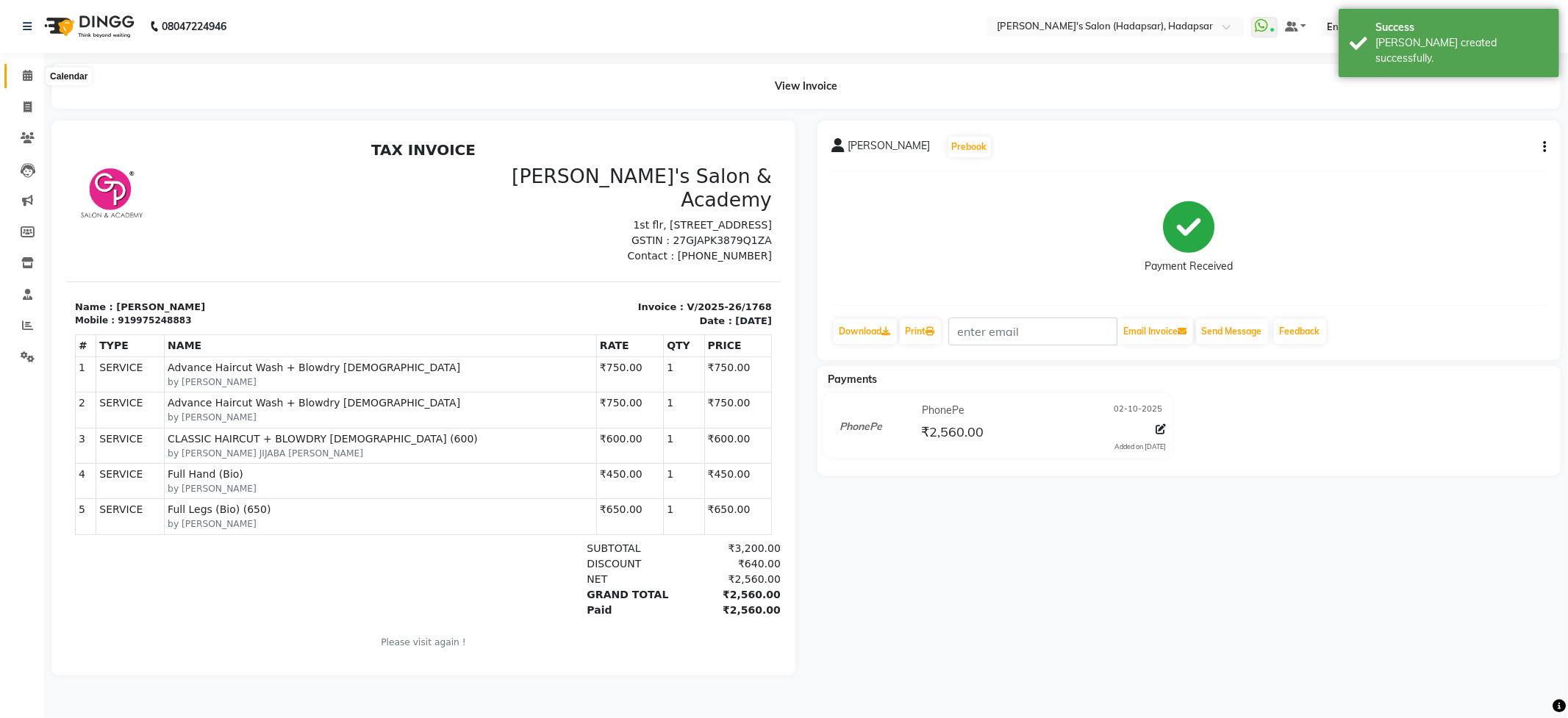
click at [24, 75] on icon at bounding box center [28, 75] width 10 height 11
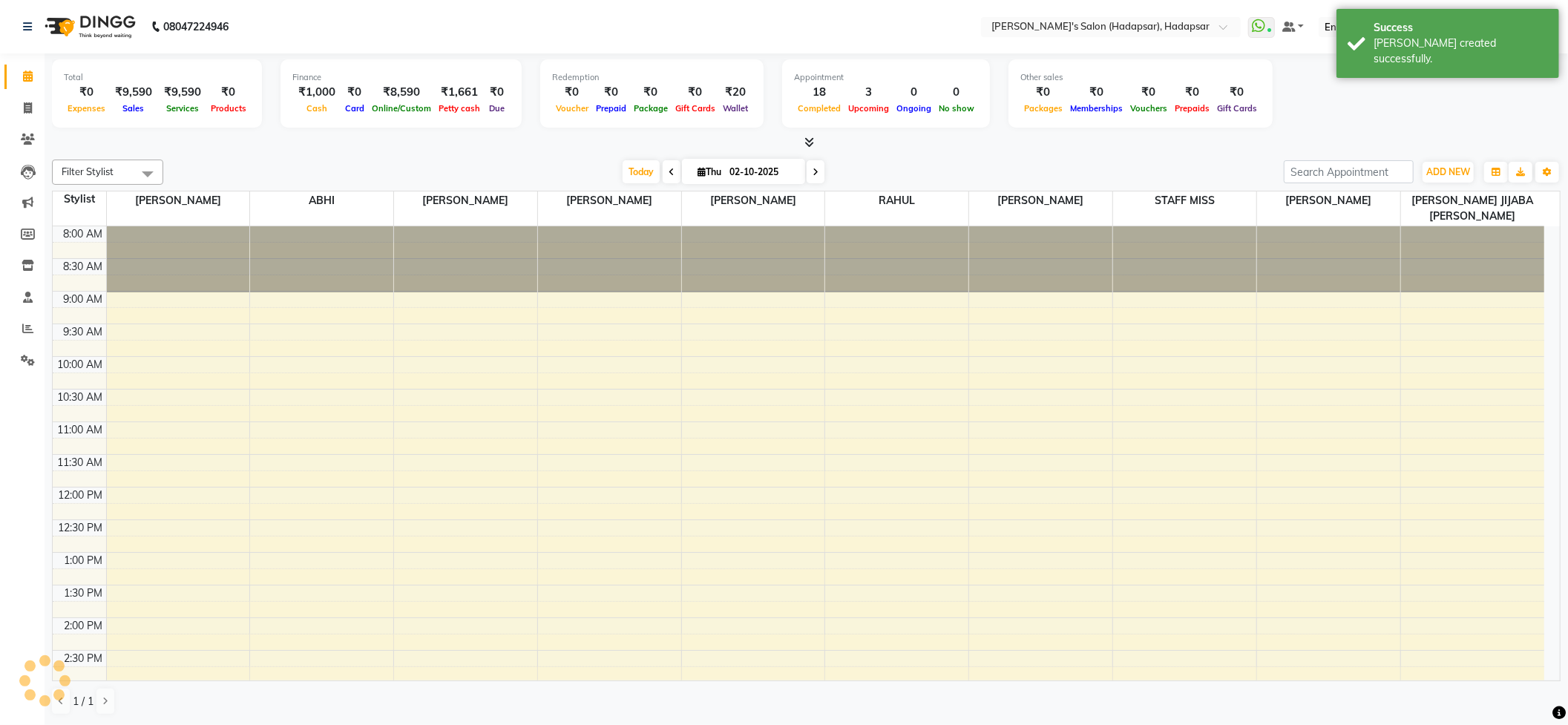
click at [239, 158] on div "Filter Stylist Select All PAVAN ABHI [PERSON_NAME] [PERSON_NAME] PRIYA [PERSON_…" at bounding box center [805, 437] width 1508 height 568
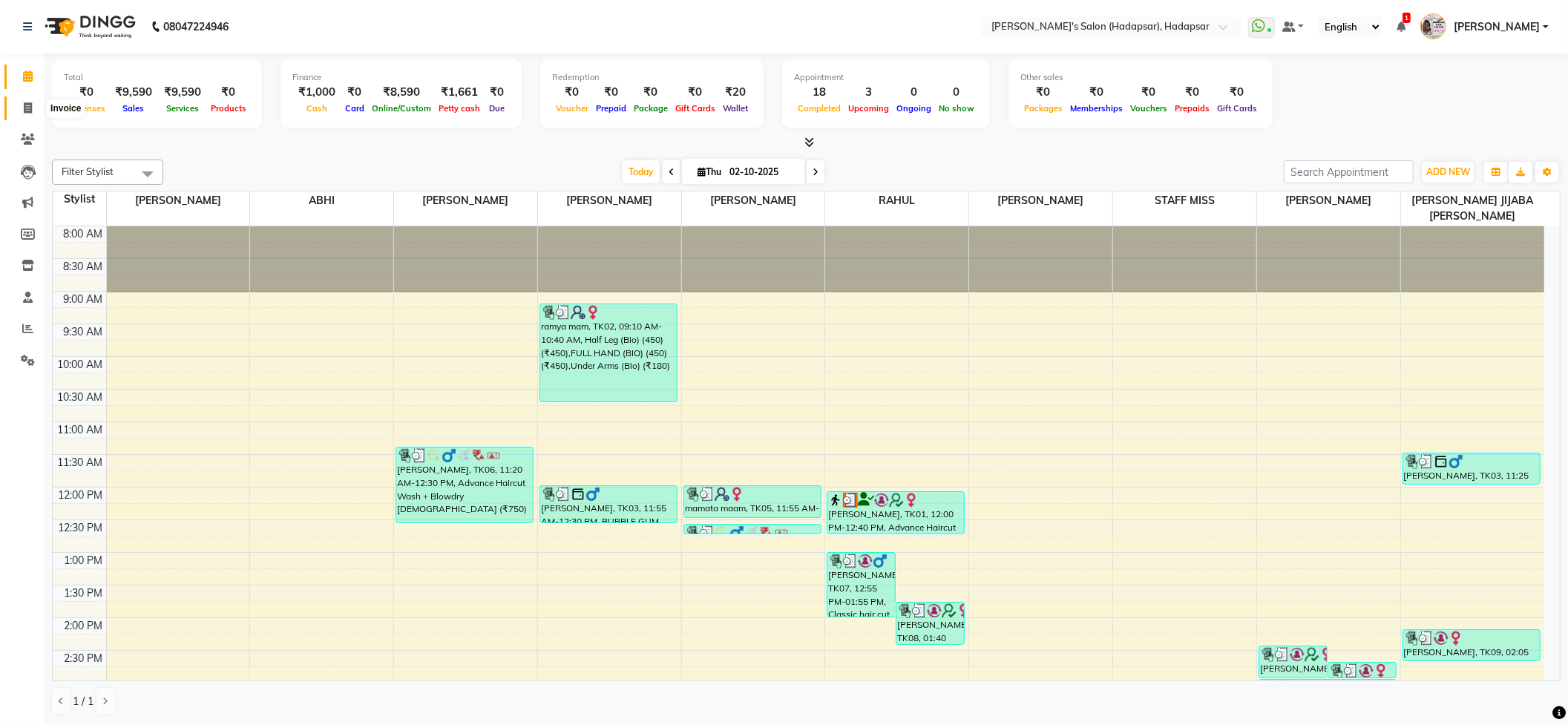
click at [16, 107] on span at bounding box center [28, 108] width 26 height 17
select select "service"
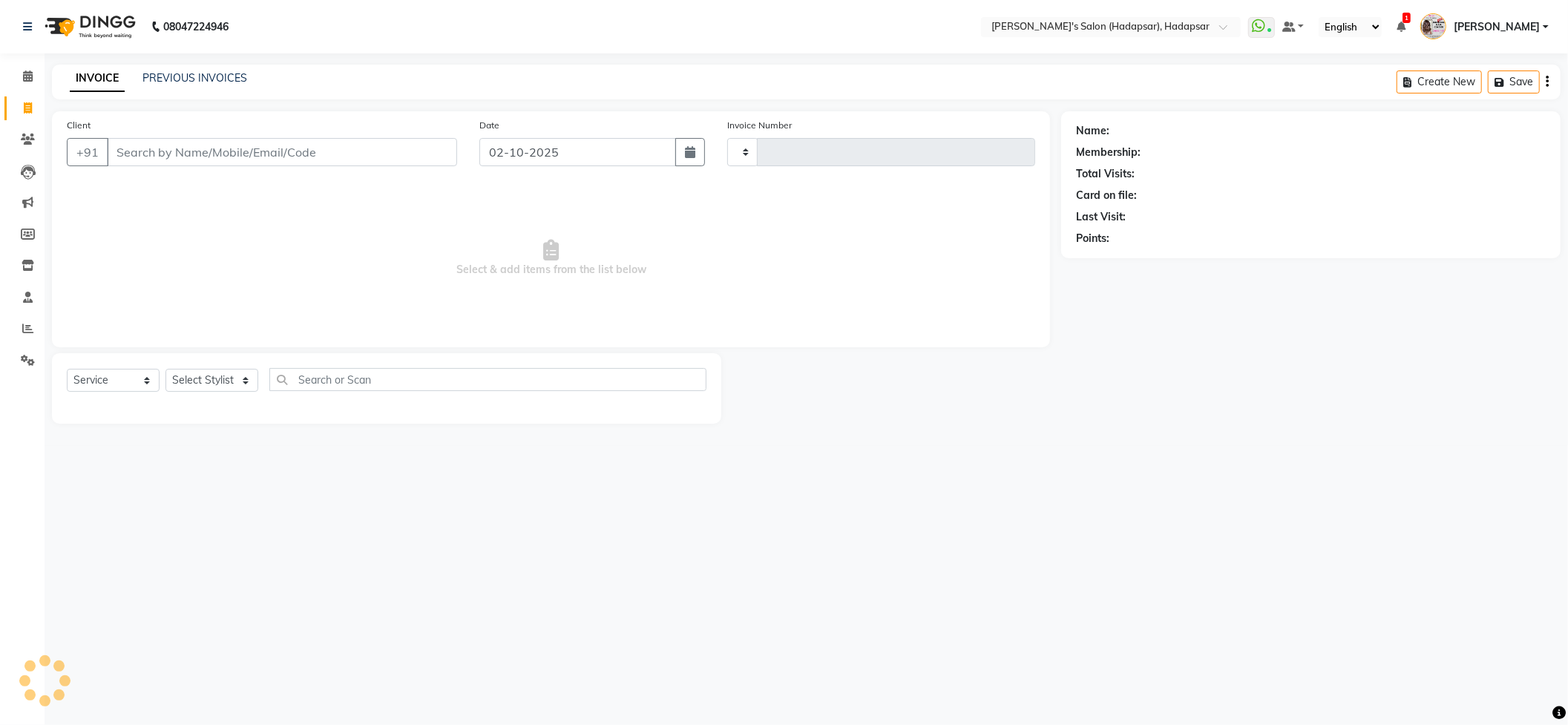
type input "1769"
select select "108"
click at [229, 380] on select "Select Stylist" at bounding box center [212, 379] width 93 height 23
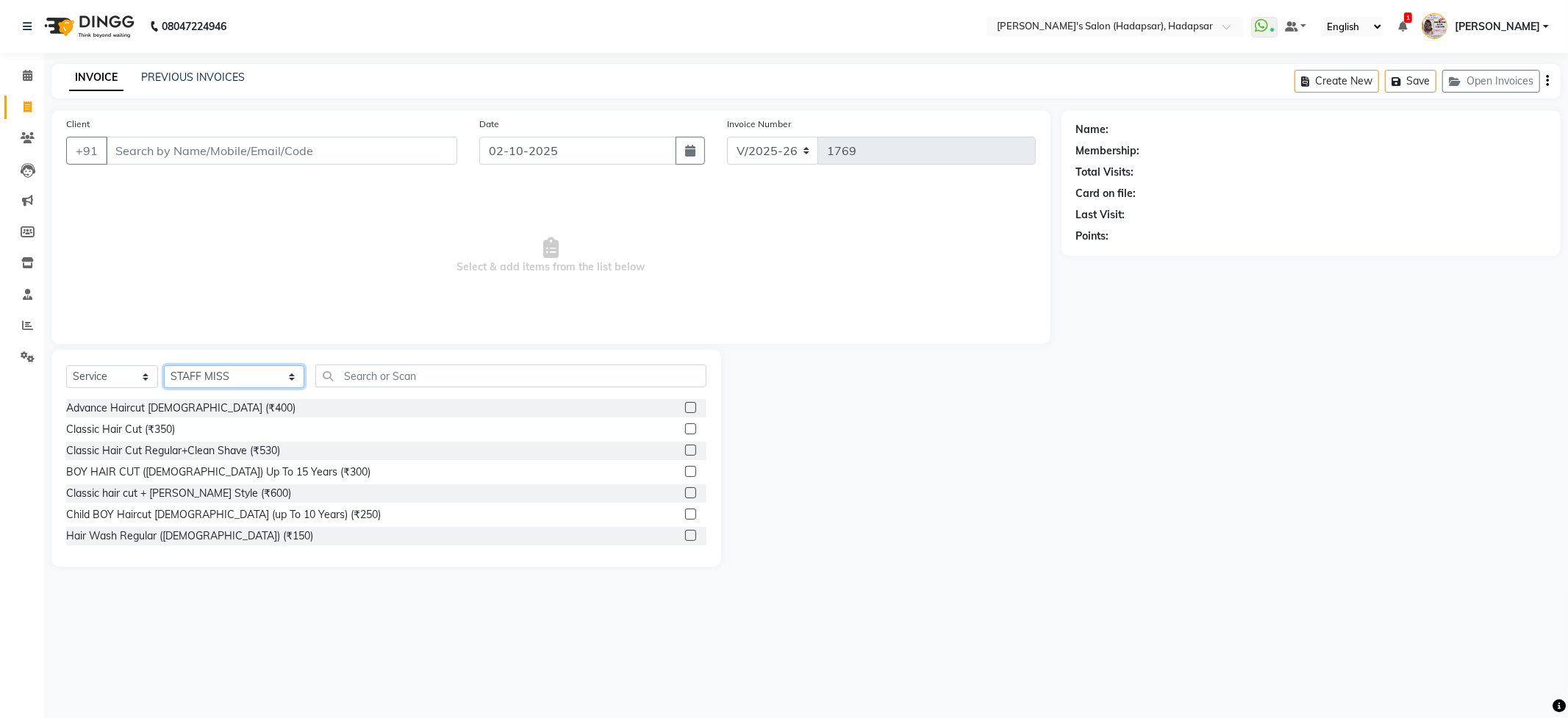
select select "82667"
click at [164, 365] on select "Select Stylist ABHI [PERSON_NAME] [PERSON_NAME] MANAGER [PERSON_NAME] PRIYA [PE…" at bounding box center [234, 376] width 140 height 23
click at [342, 380] on input "text" at bounding box center [510, 376] width 391 height 23
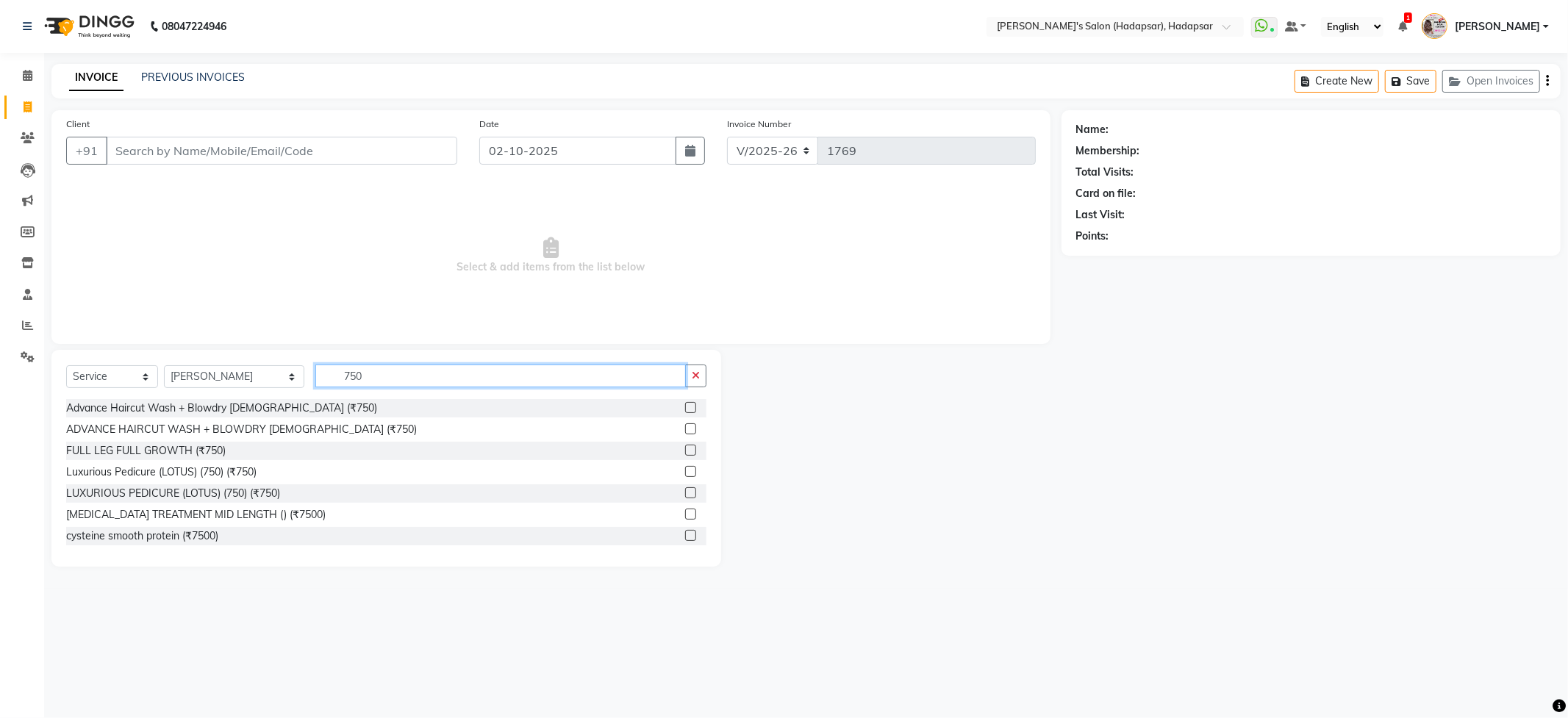
type input "750"
click at [426, 320] on span "Select & add items from the list below" at bounding box center [551, 255] width 969 height 147
click at [694, 377] on icon "button" at bounding box center [695, 376] width 8 height 10
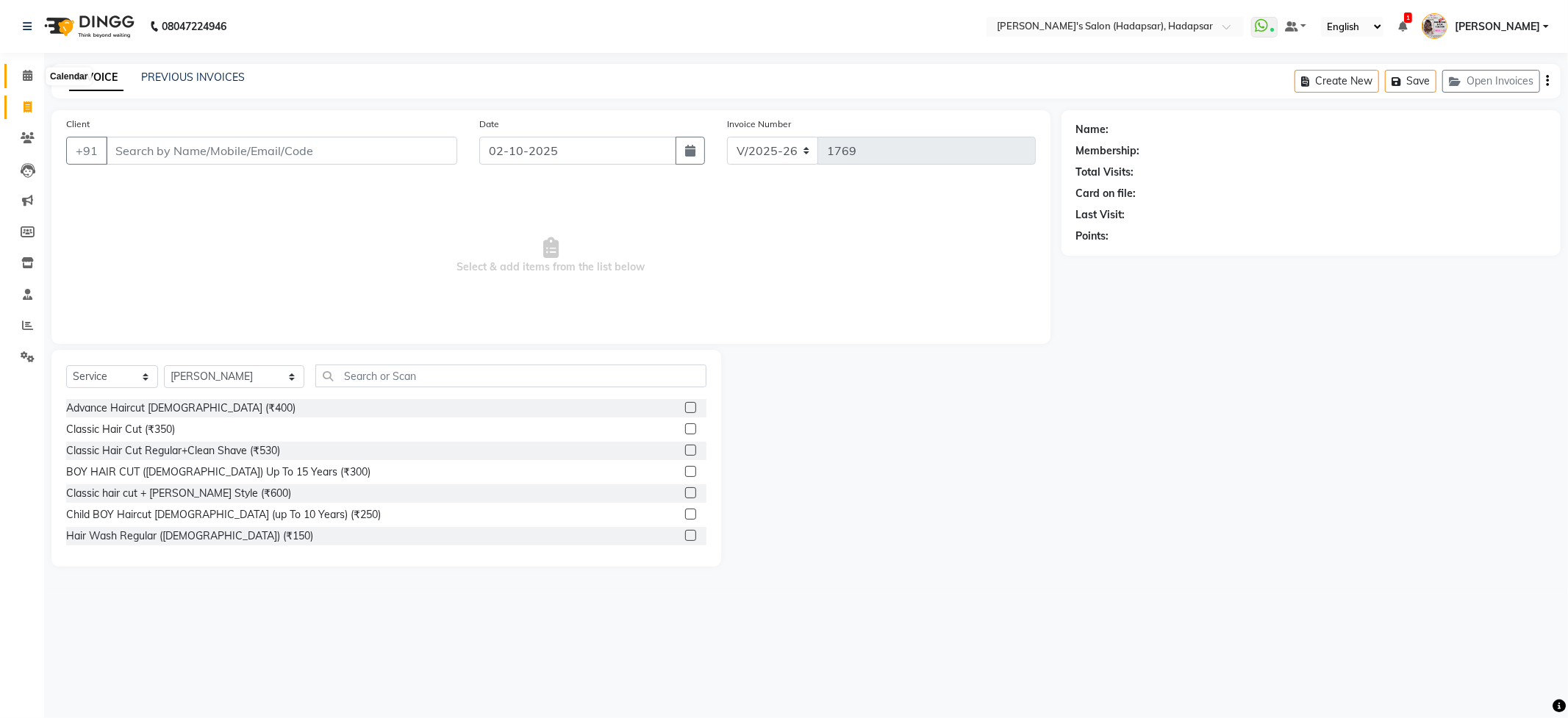
click at [27, 67] on span at bounding box center [28, 75] width 26 height 17
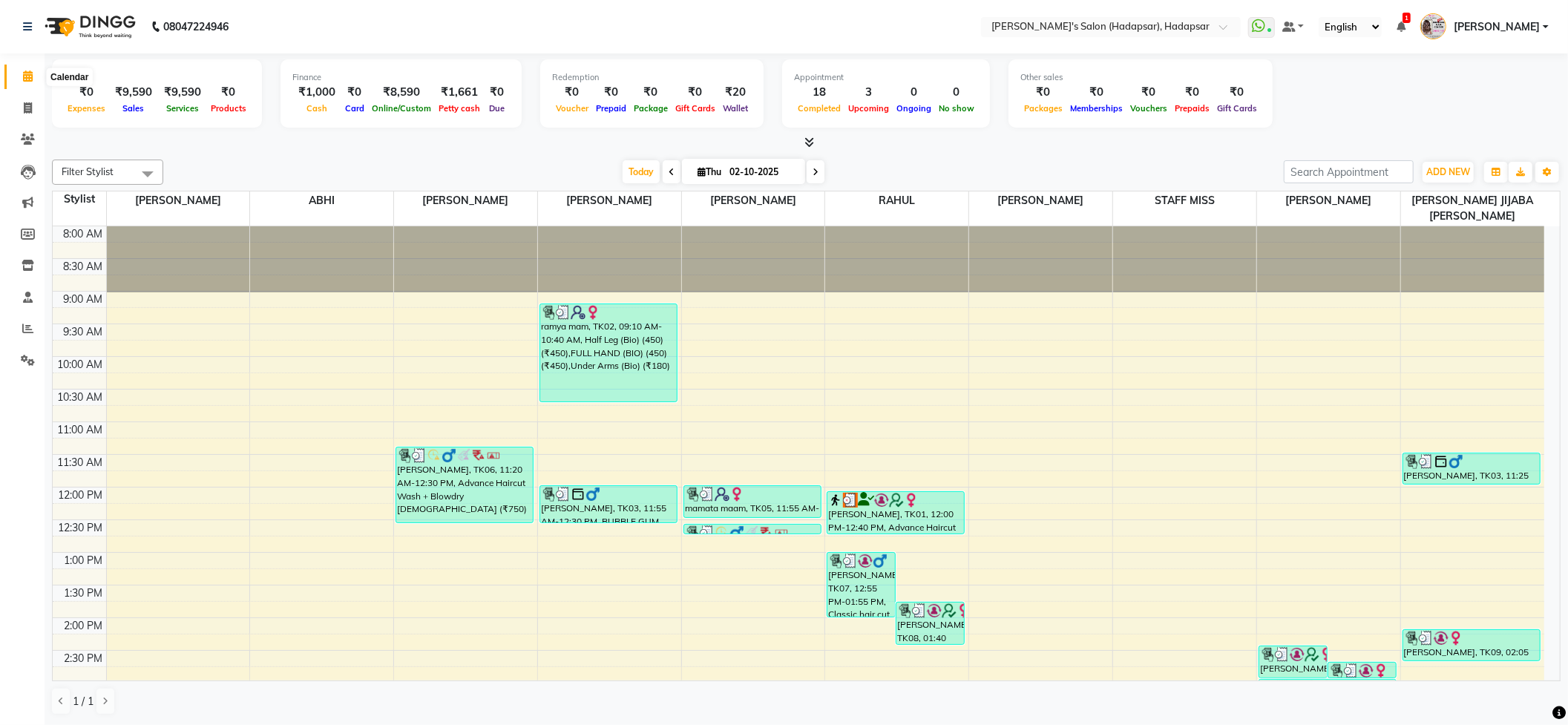
click at [25, 77] on icon at bounding box center [28, 76] width 10 height 11
click at [19, 110] on span at bounding box center [28, 108] width 26 height 17
select select "108"
select select "service"
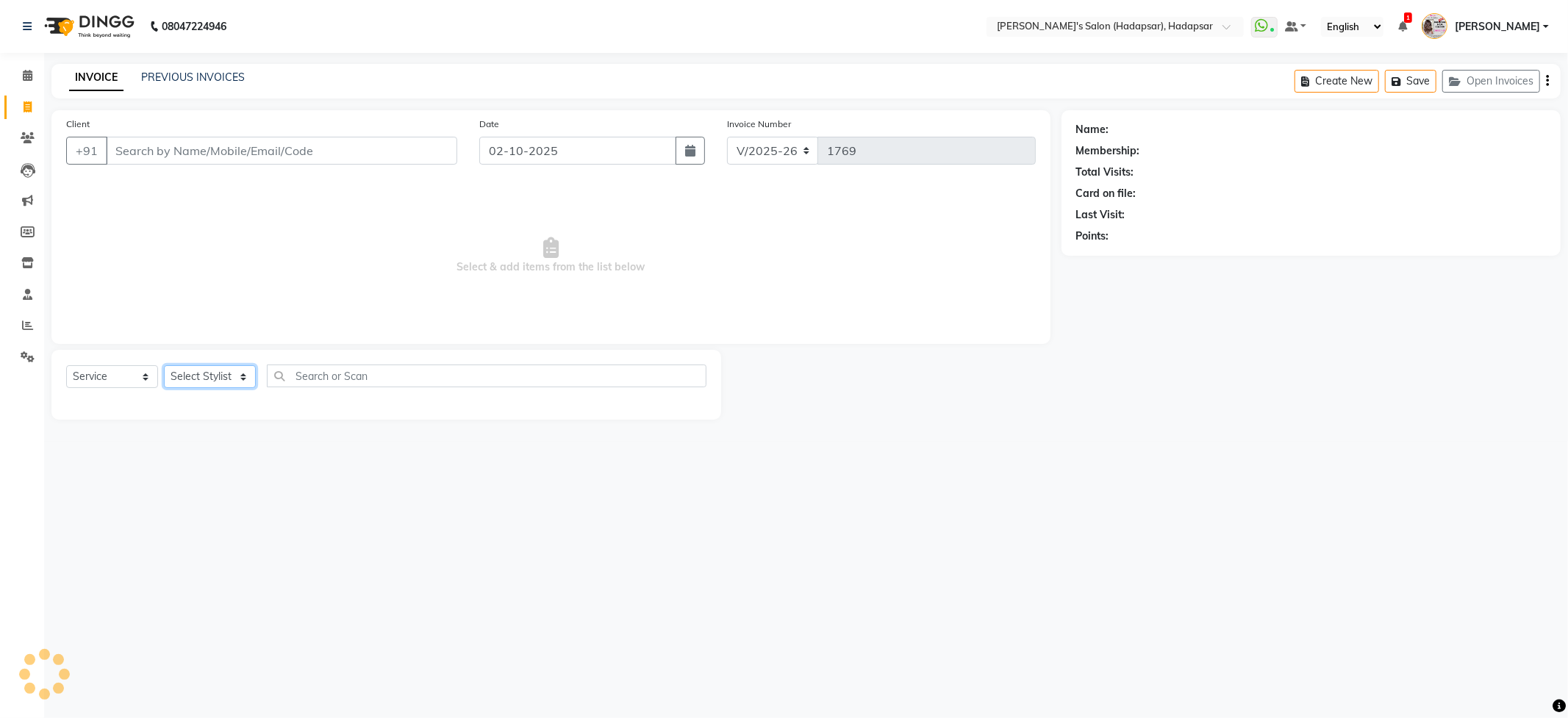
click at [187, 381] on select "Select Stylist" at bounding box center [210, 376] width 92 height 23
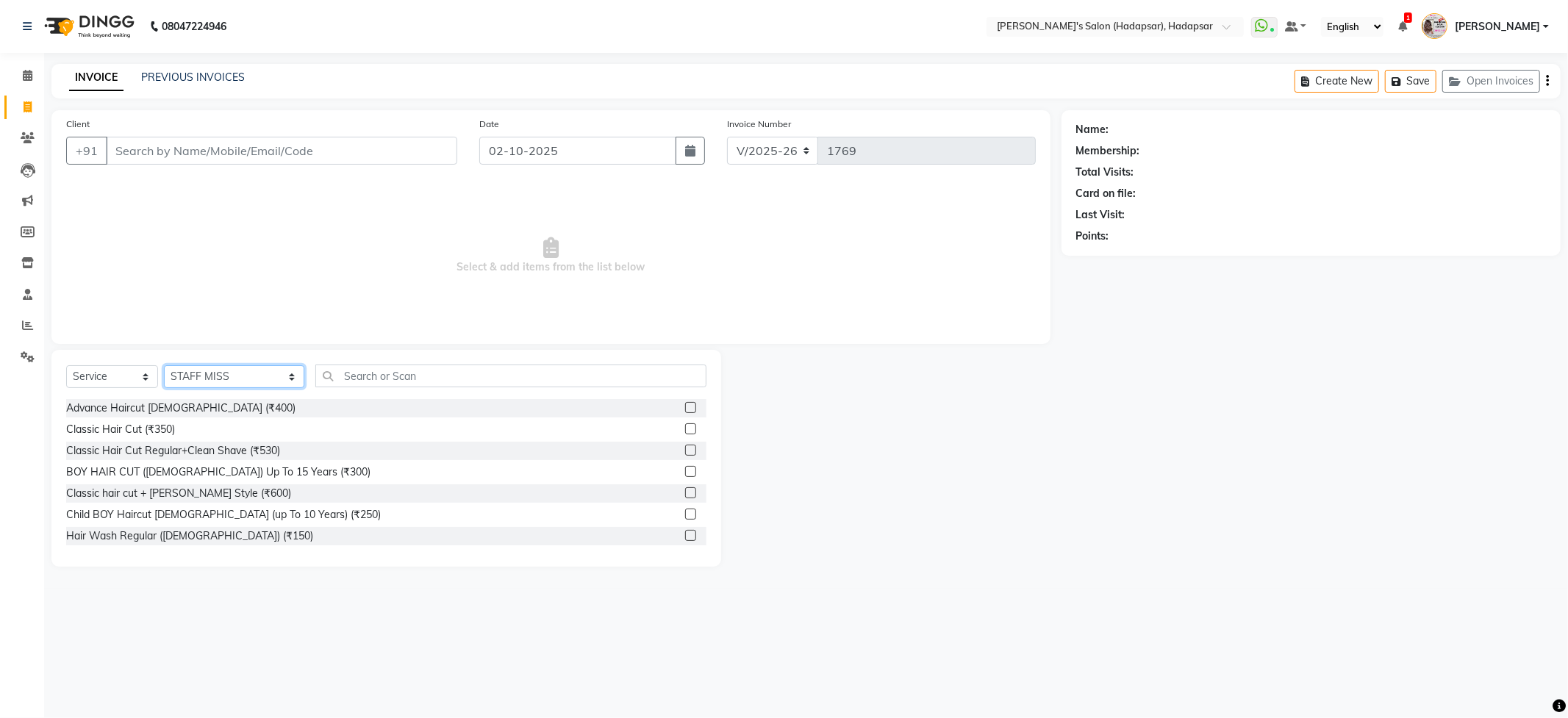
select select "92009"
click at [164, 365] on select "Select Stylist ABHI [PERSON_NAME] [PERSON_NAME] MANAGER [PERSON_NAME] PRIYA [PE…" at bounding box center [234, 376] width 140 height 23
click at [344, 402] on div "Advance Haircut [DEMOGRAPHIC_DATA] (₹400)" at bounding box center [386, 408] width 640 height 19
click at [348, 386] on input "text" at bounding box center [510, 376] width 391 height 23
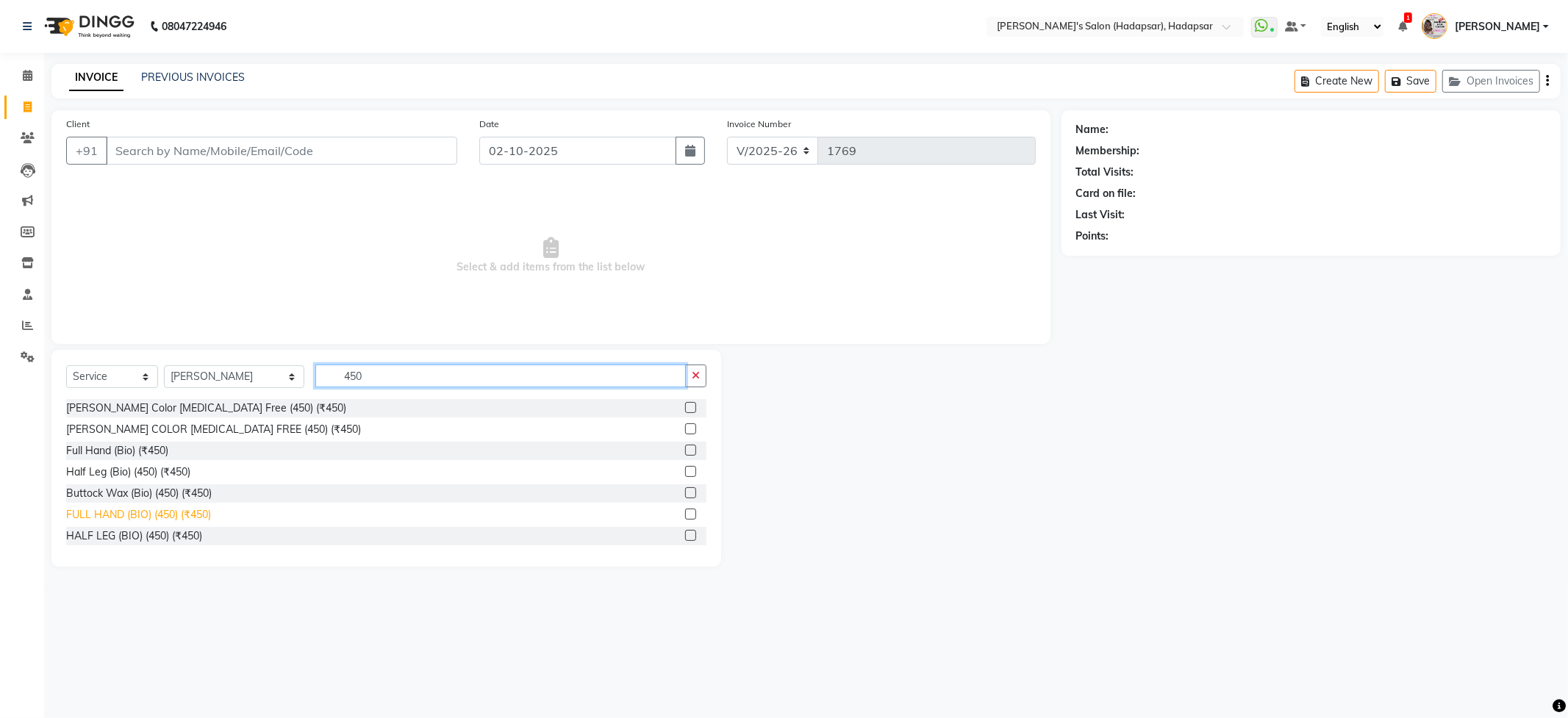
type input "450"
click at [170, 511] on div "FULL HAND (BIO) (450) (₹450)" at bounding box center [138, 515] width 144 height 16
checkbox input "false"
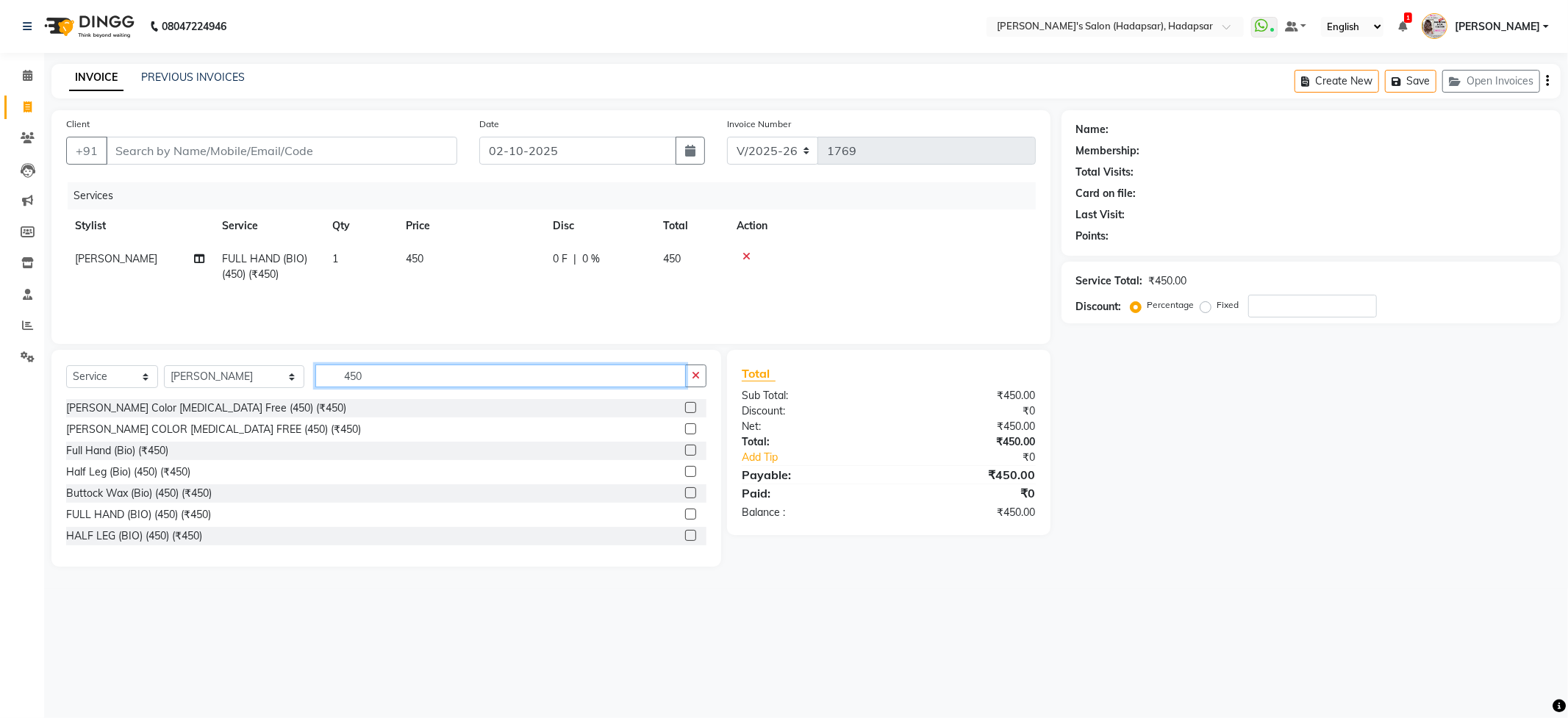
drag, startPoint x: 350, startPoint y: 375, endPoint x: 308, endPoint y: 383, distance: 42.8
click at [315, 383] on input "450" at bounding box center [500, 376] width 370 height 23
type input "650"
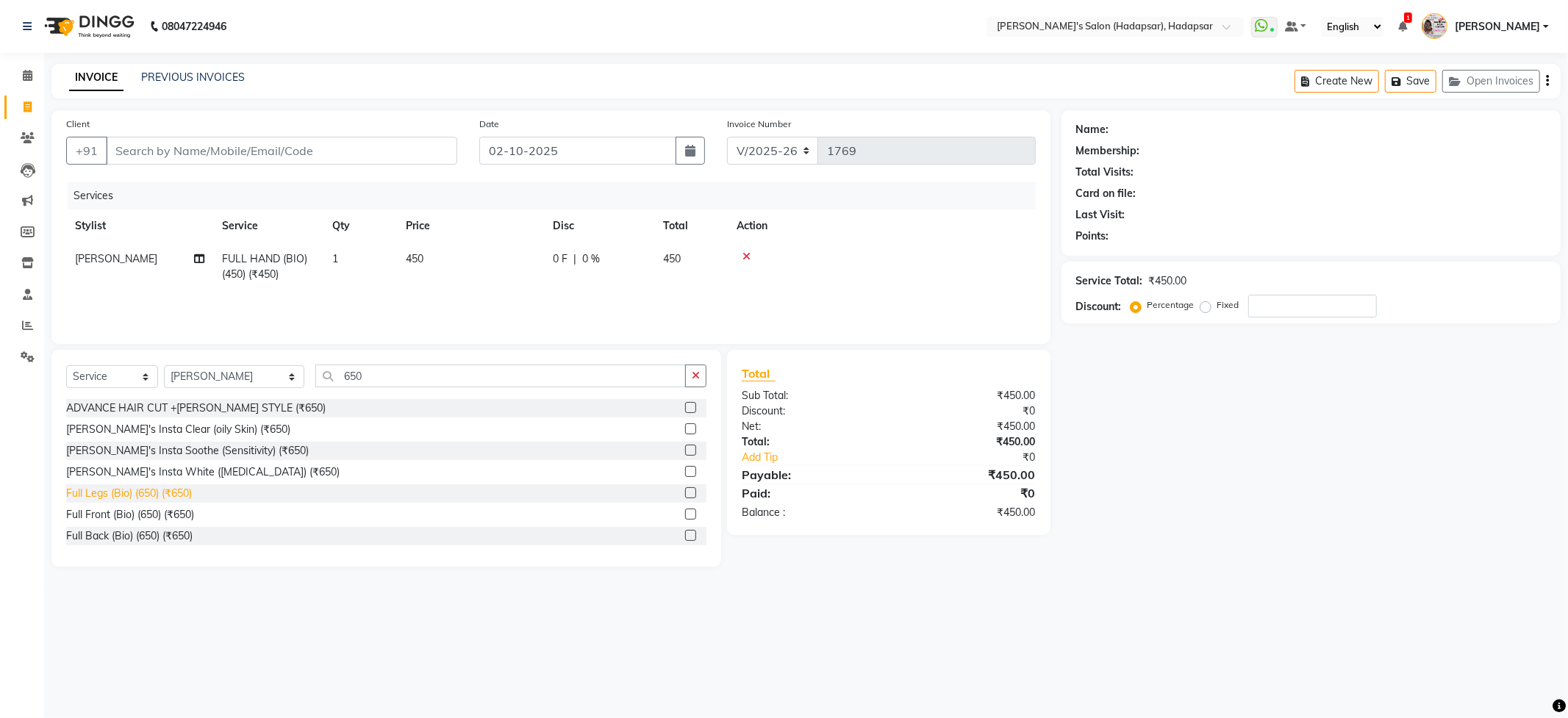
click at [138, 492] on div "Full Legs (Bio) (650) (₹650)" at bounding box center [129, 494] width 126 height 16
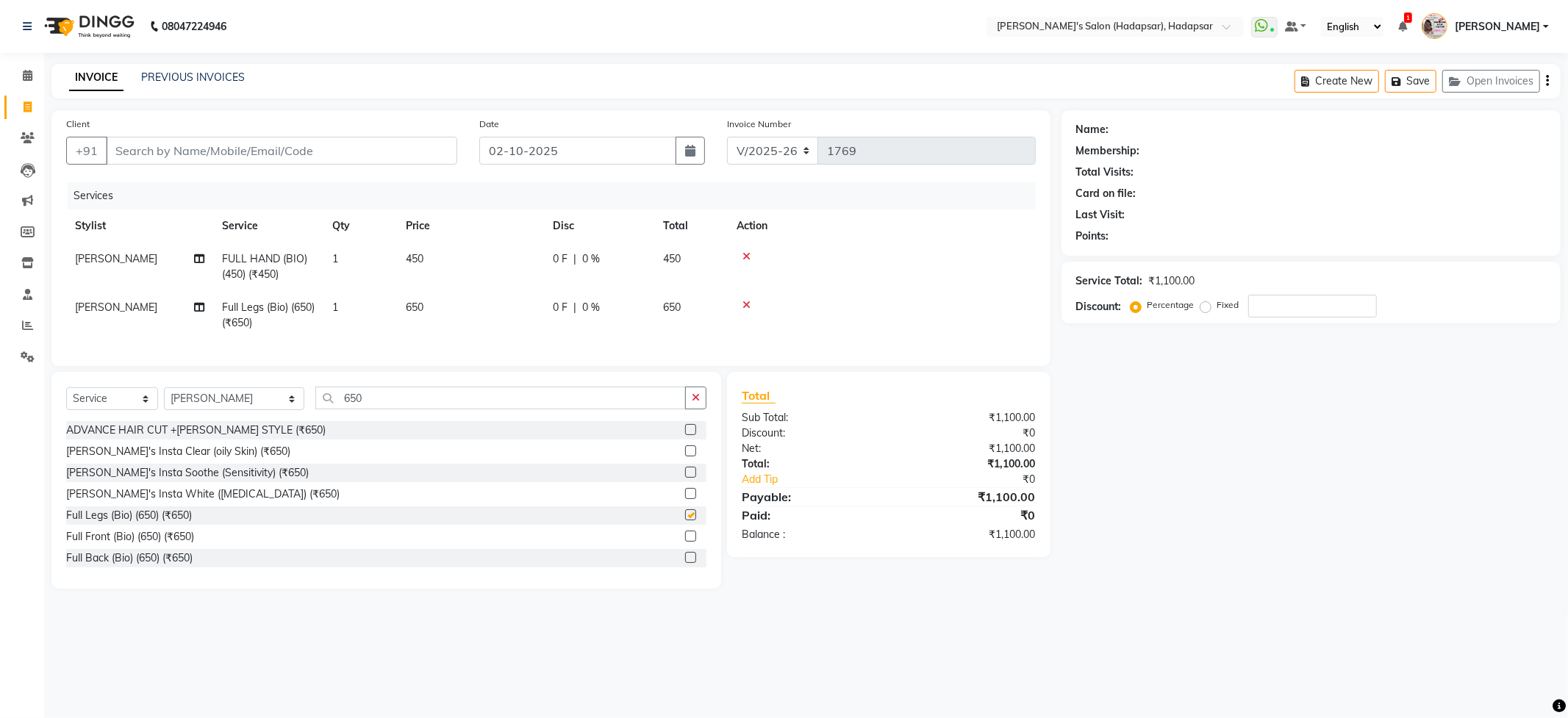
checkbox input "false"
drag, startPoint x: 330, startPoint y: 405, endPoint x: 299, endPoint y: 404, distance: 31.0
click at [315, 404] on input "650" at bounding box center [500, 398] width 370 height 23
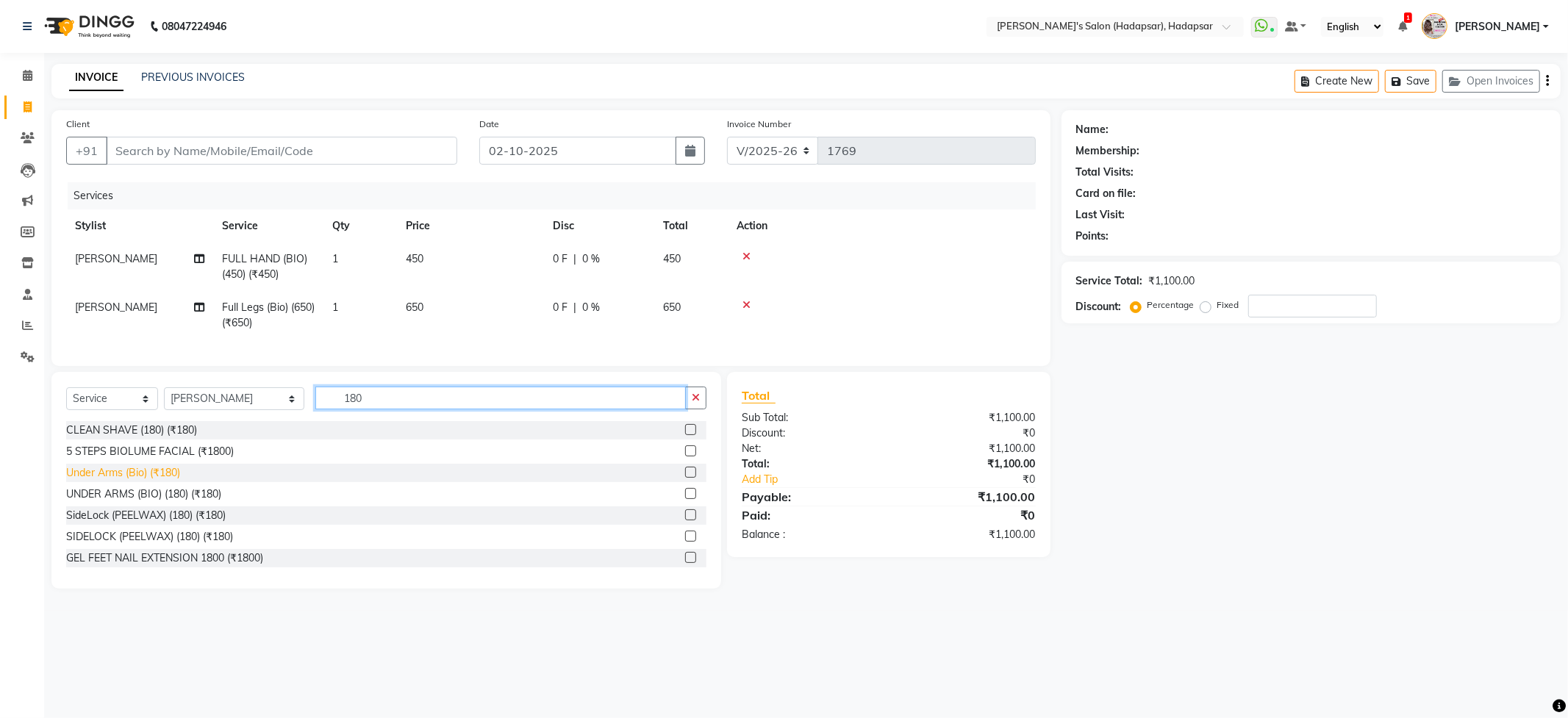
type input "180"
click at [110, 481] on div "Under Arms (Bio) (₹180)" at bounding box center [123, 474] width 114 height 16
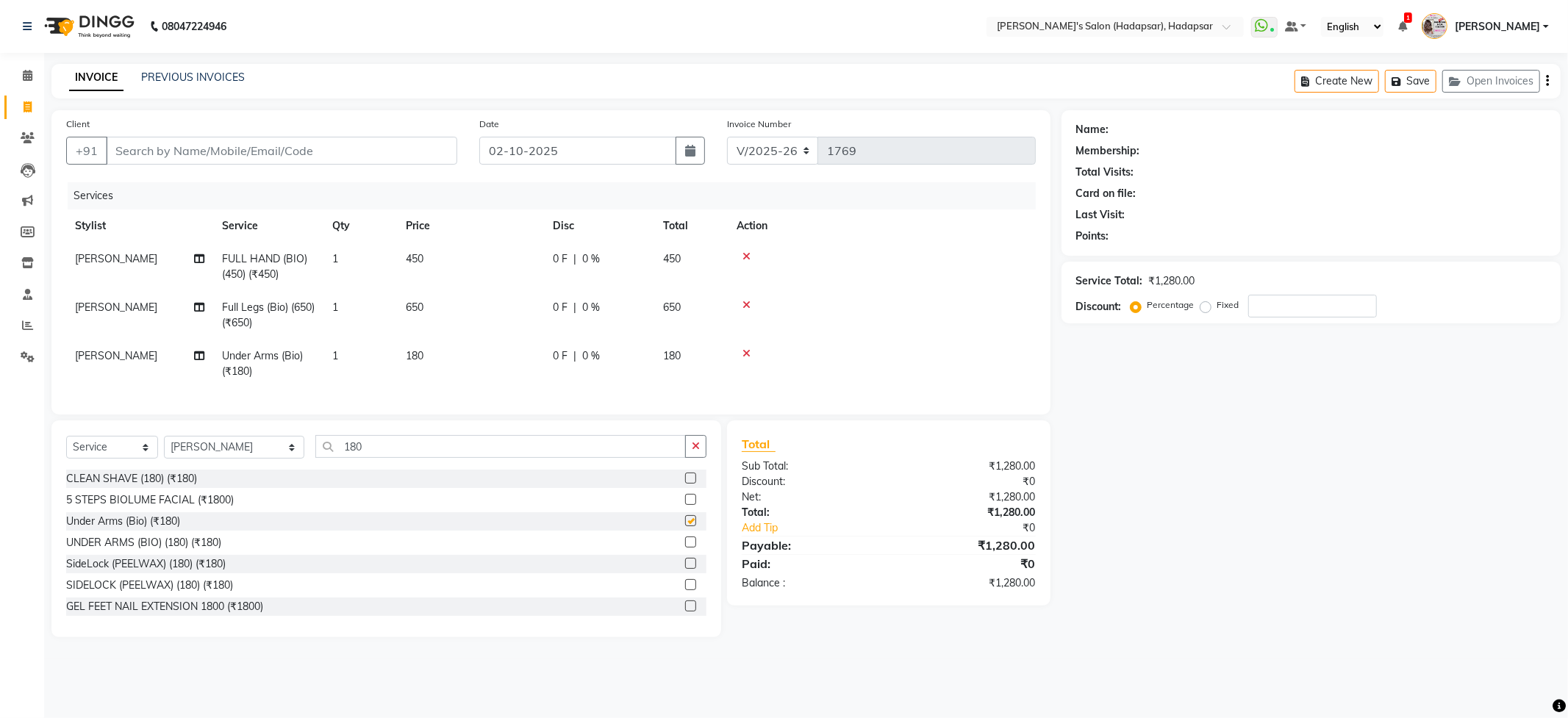
checkbox input "false"
drag, startPoint x: 392, startPoint y: 354, endPoint x: 451, endPoint y: 351, distance: 59.1
click at [393, 354] on td "1" at bounding box center [360, 363] width 73 height 48
select select "92009"
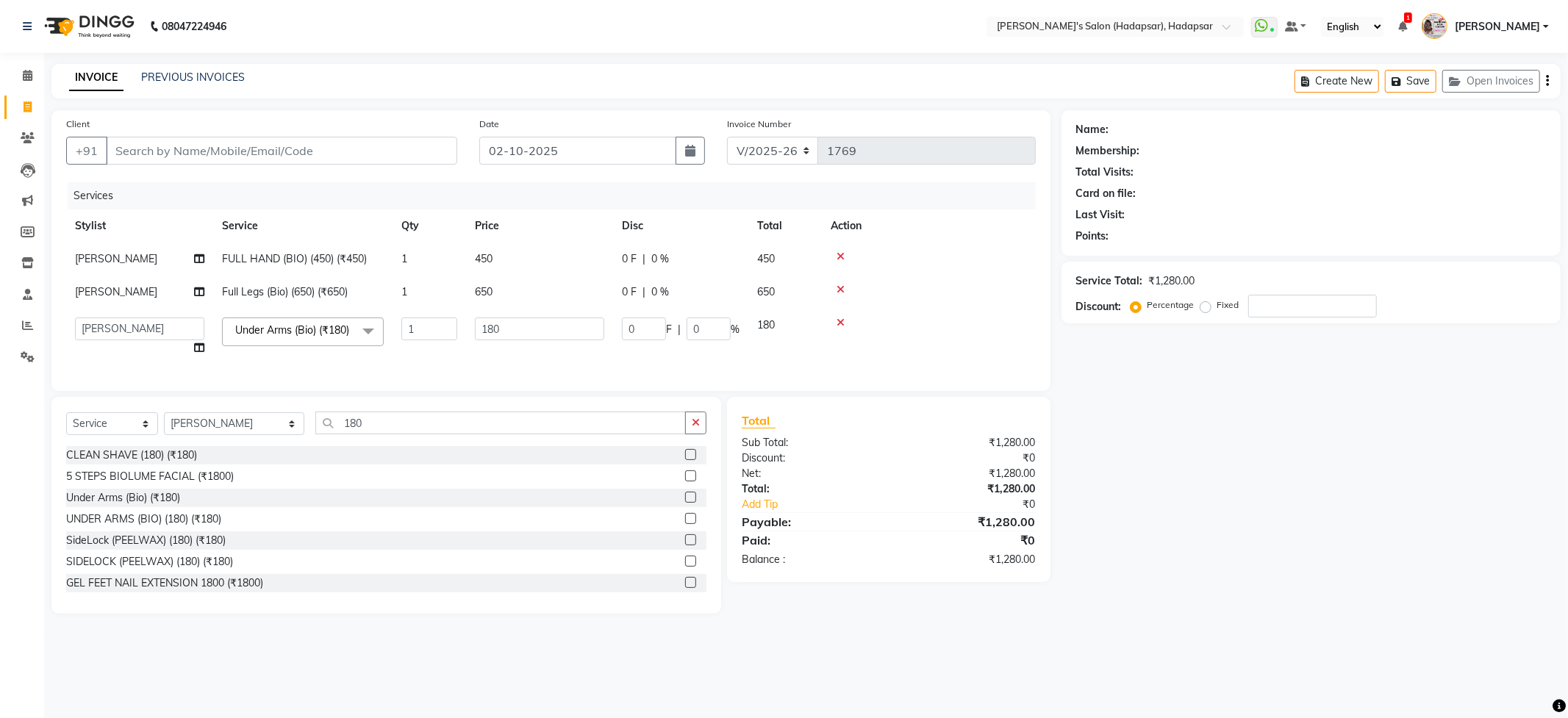
click at [506, 350] on td "180" at bounding box center [539, 336] width 147 height 55
click at [523, 338] on input "180" at bounding box center [539, 328] width 130 height 23
type input "1"
type input "200"
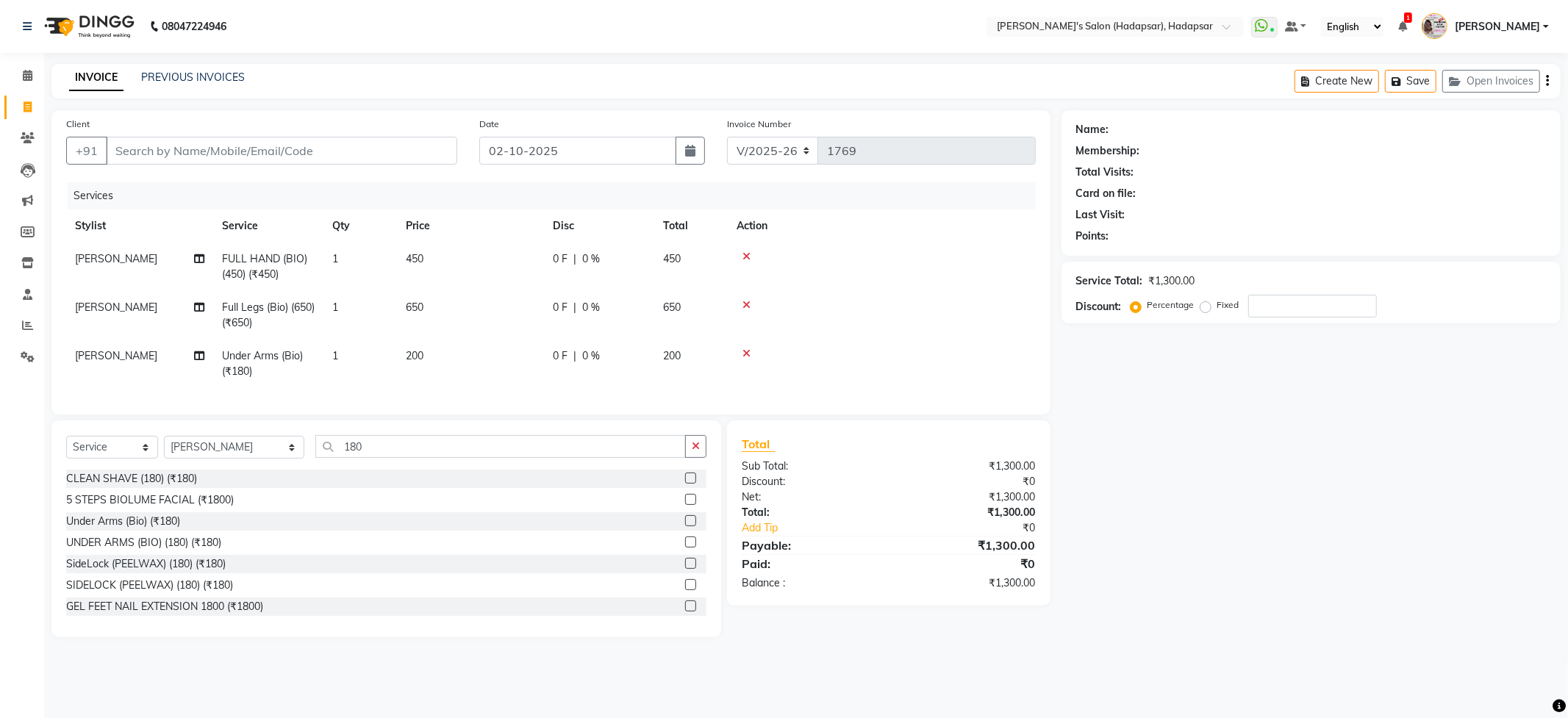
click at [1088, 471] on div "Name: Membership: Total Visits: Card on file: Last Visit: Points: Service Total…" at bounding box center [1316, 373] width 510 height 527
click at [197, 153] on input "Client" at bounding box center [281, 150] width 351 height 28
type input "6"
type input "0"
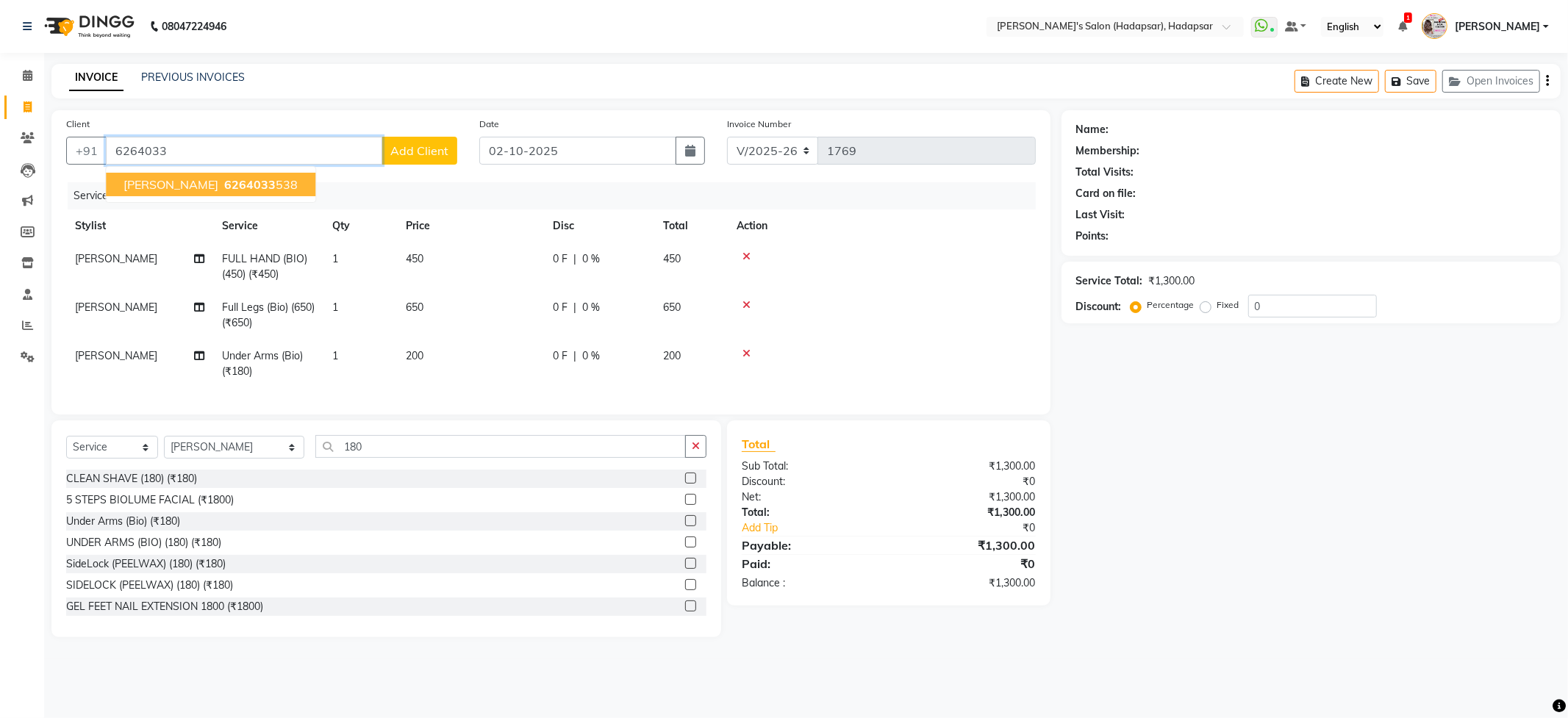
click at [224, 187] on span "6264033" at bounding box center [250, 184] width 51 height 15
type input "6264033538"
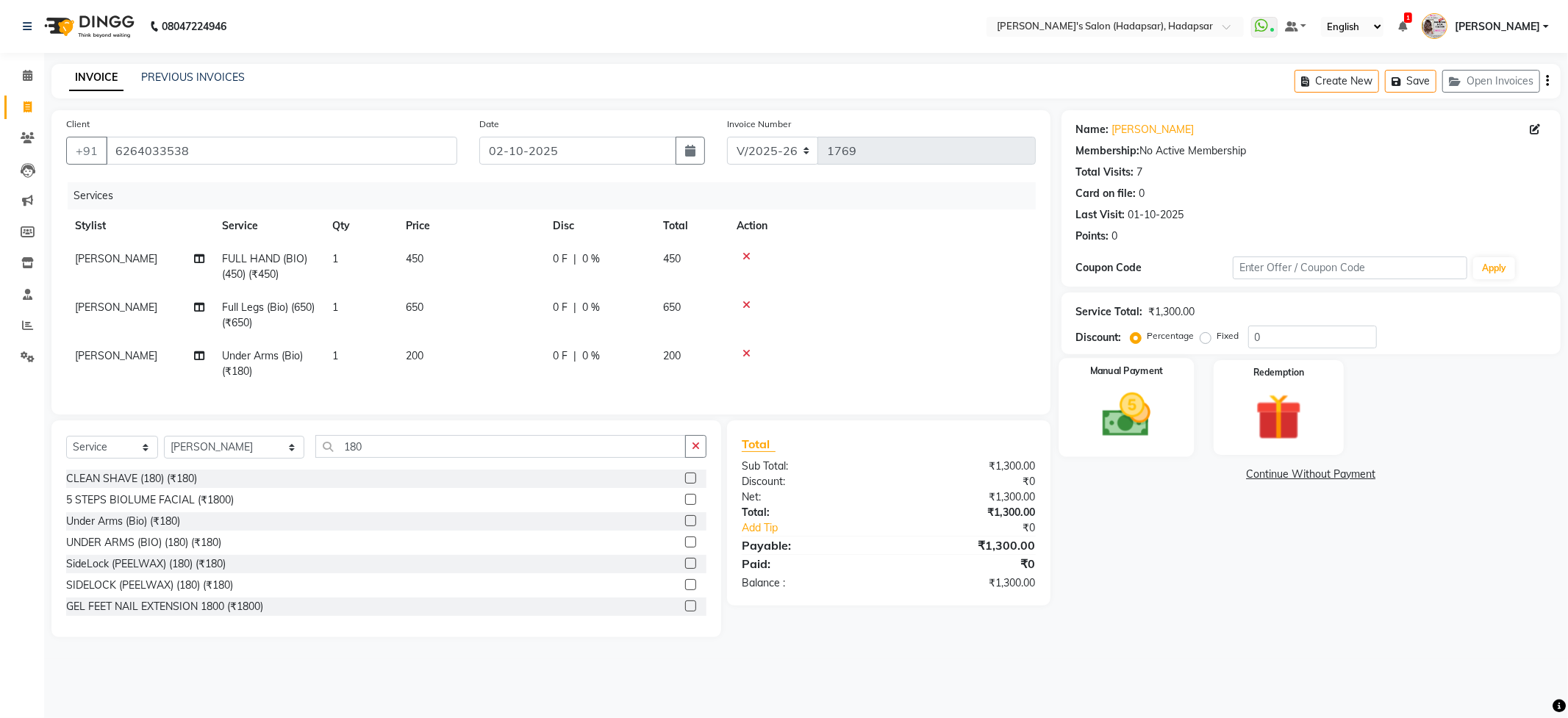
click at [1153, 448] on div "Manual Payment" at bounding box center [1125, 407] width 135 height 99
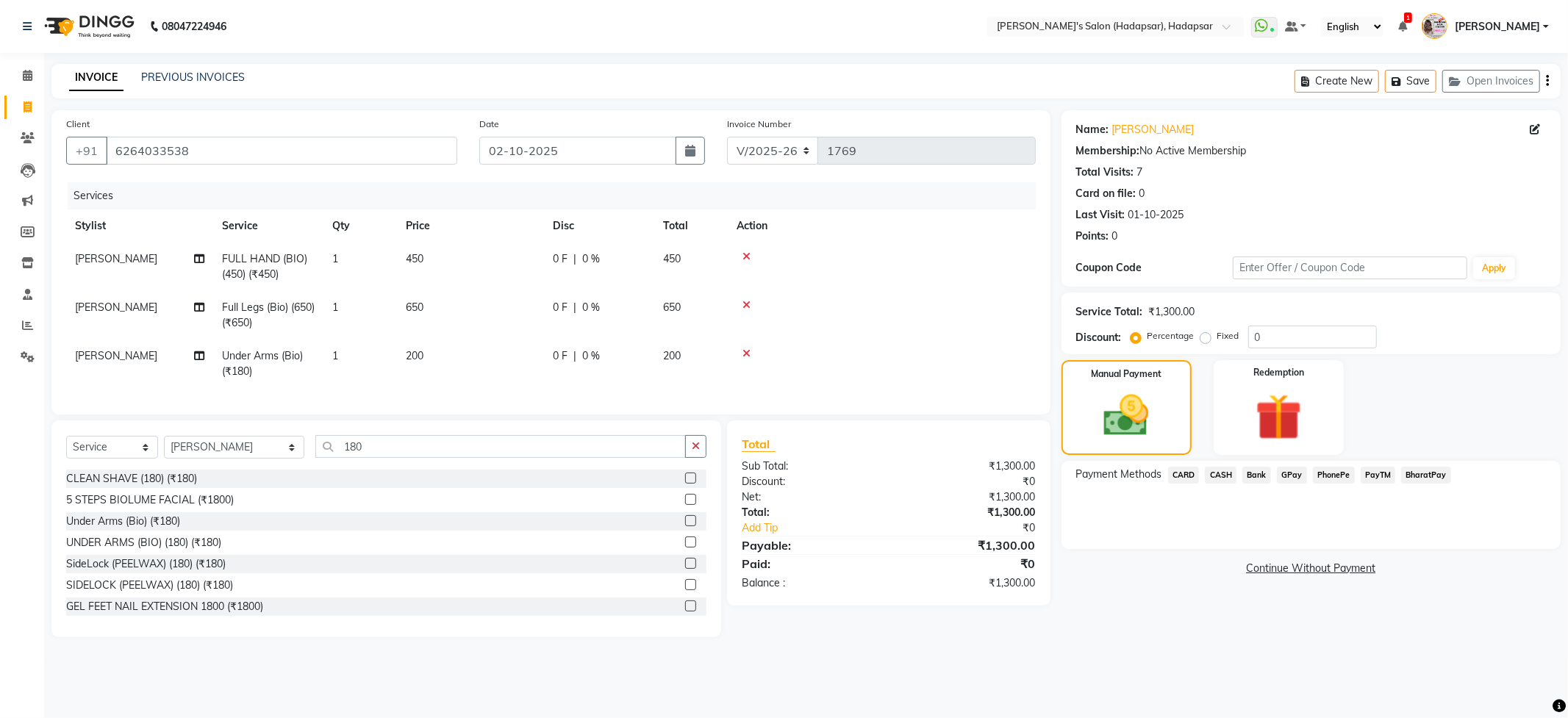
click at [1335, 475] on span "PhonePe" at bounding box center [1334, 475] width 42 height 17
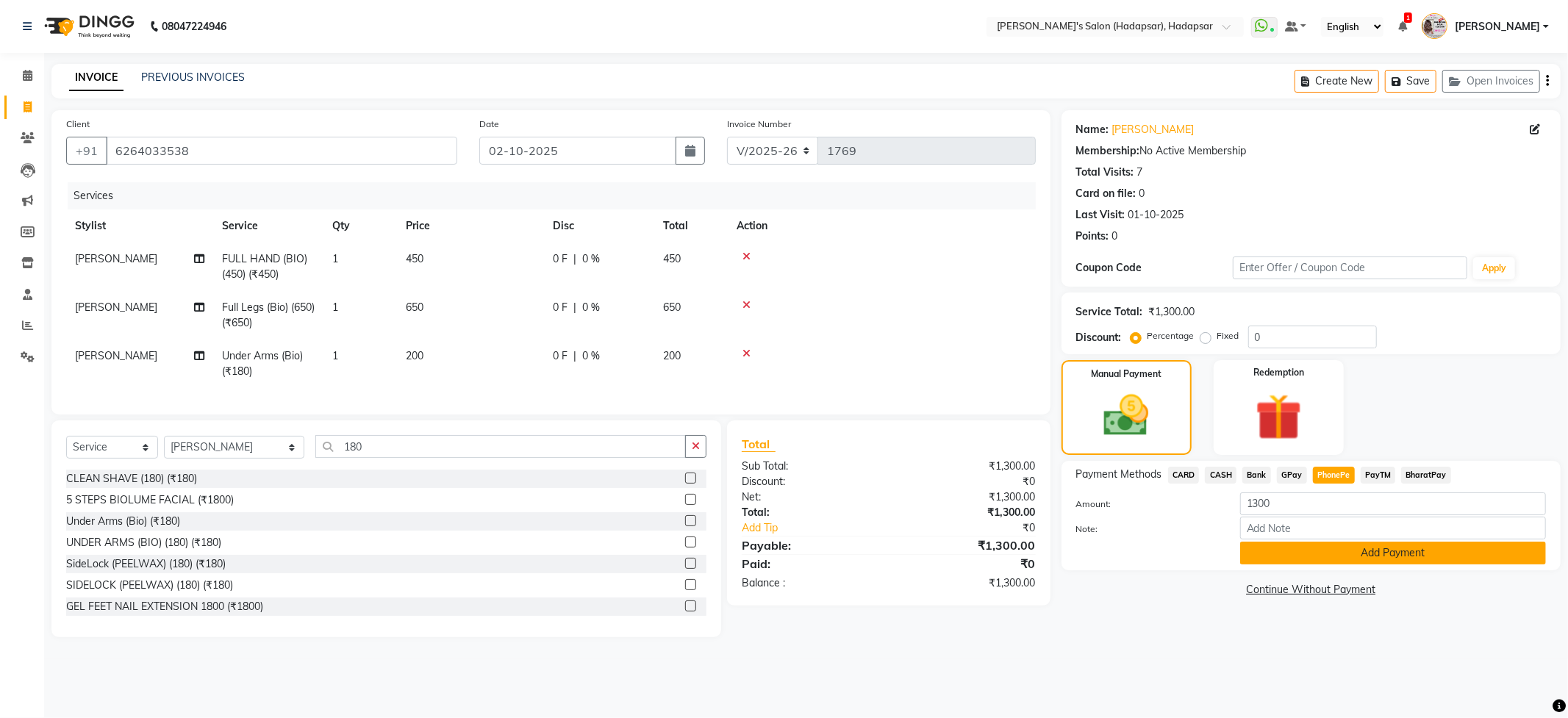
click at [1345, 543] on button "Add Payment" at bounding box center [1392, 553] width 305 height 23
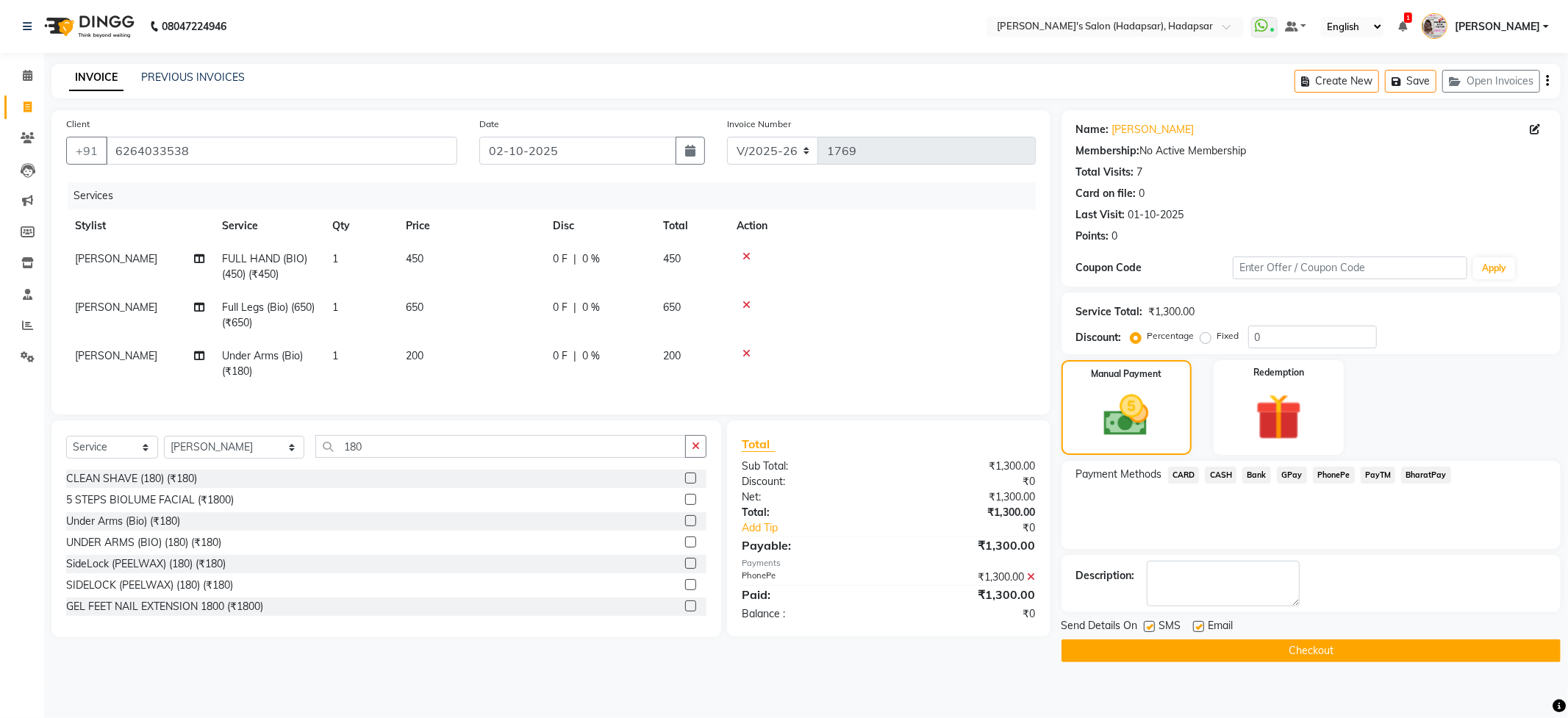
click at [1309, 639] on div "Send Details On SMS Email Checkout" at bounding box center [1310, 640] width 499 height 45
click at [1302, 655] on button "Checkout" at bounding box center [1310, 651] width 499 height 23
